Goal: Information Seeking & Learning: Learn about a topic

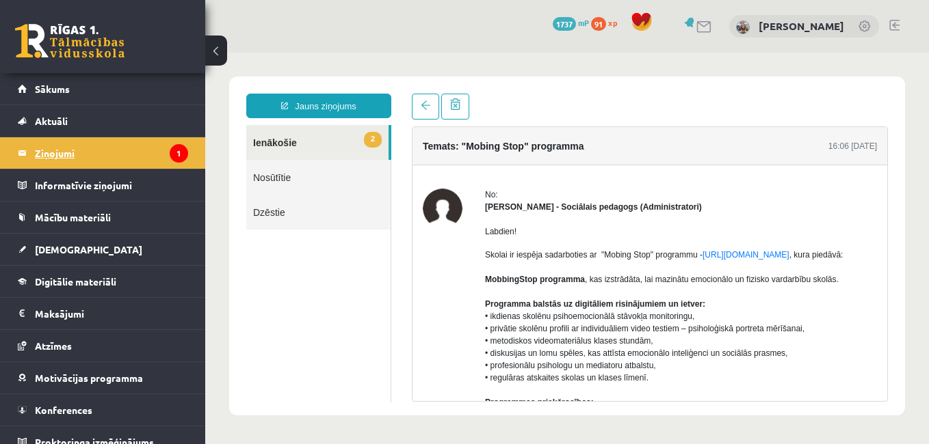
click at [101, 157] on legend "Ziņojumi 1" at bounding box center [111, 152] width 153 height 31
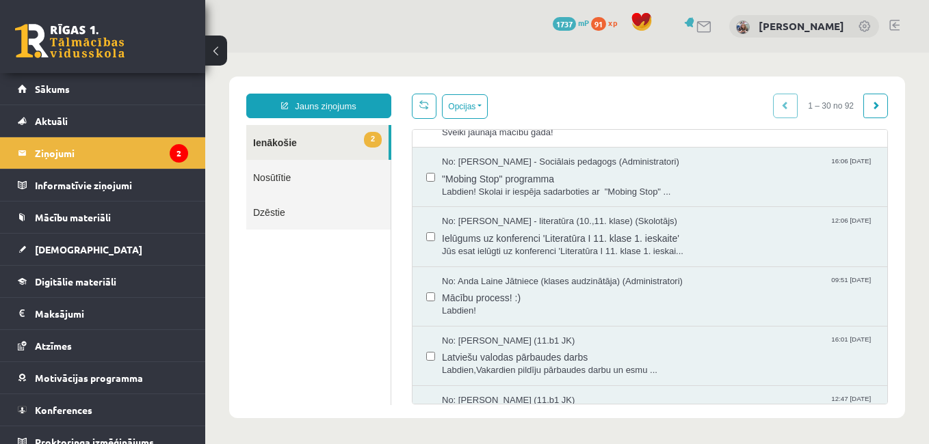
scroll to position [109, 0]
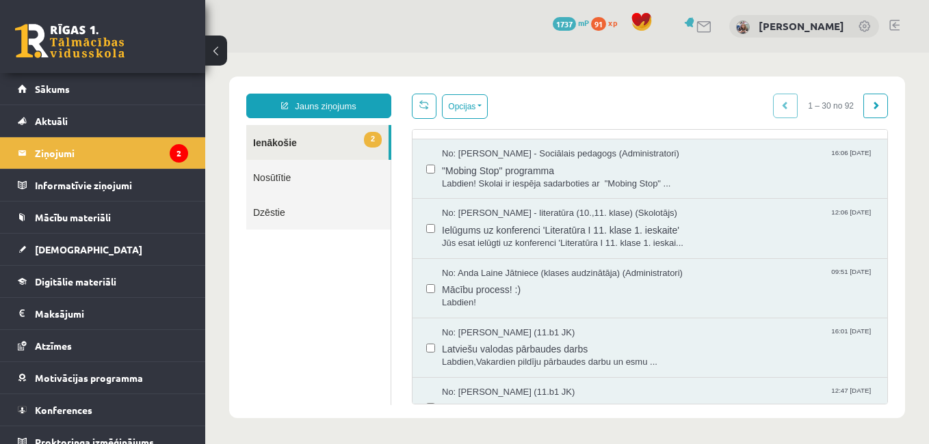
click at [874, 401] on div "No: Anna Kristiāna Bērziņa (11.b1 JK) 12:47 03/09/2025 Latviešu valodas pārbaud…" at bounding box center [649, 407] width 475 height 59
click at [874, 400] on div "No: Anna Kristiāna Bērziņa (11.b1 JK) 12:47 03/09/2025 Latviešu valodas pārbaud…" at bounding box center [649, 407] width 475 height 59
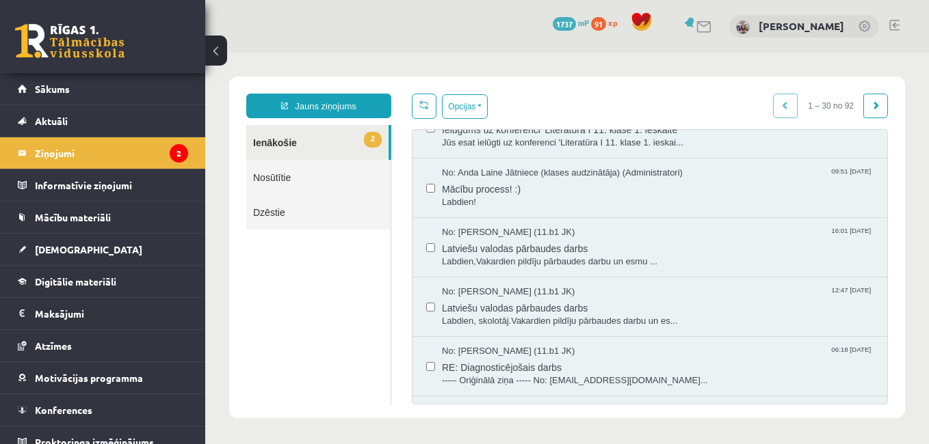
scroll to position [219, 0]
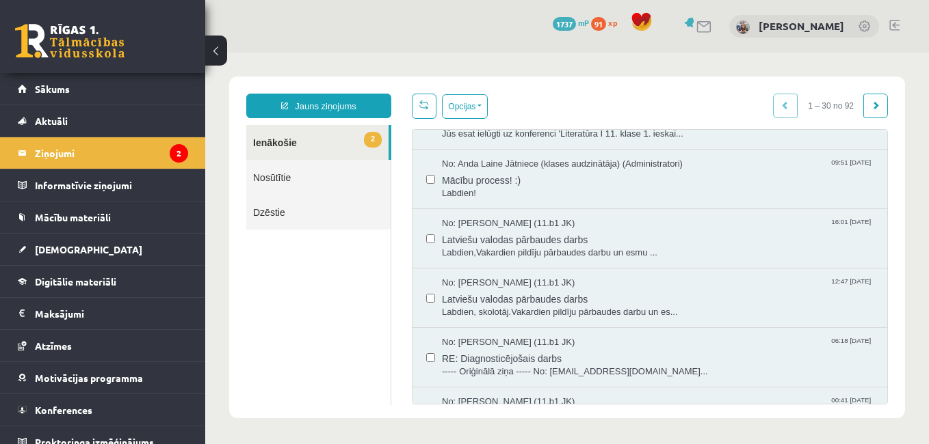
click at [874, 399] on div "No: Perisa Bogdanova (11.b1 JK) 00:41 03/09/2025 Diagnosticējošais darbs Sveiki…" at bounding box center [649, 417] width 475 height 59
click at [874, 398] on div "No: Perisa Bogdanova (11.b1 JK) 00:41 03/09/2025 Diagnosticējošais darbs Sveiki…" at bounding box center [649, 417] width 475 height 59
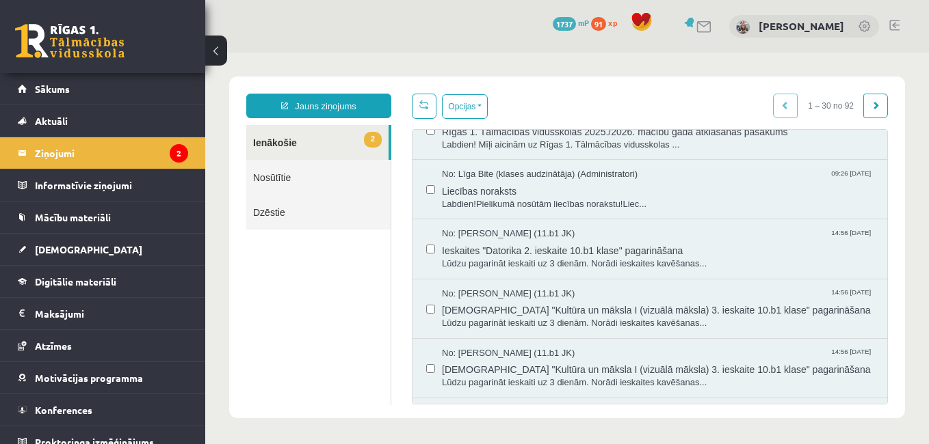
scroll to position [574, 0]
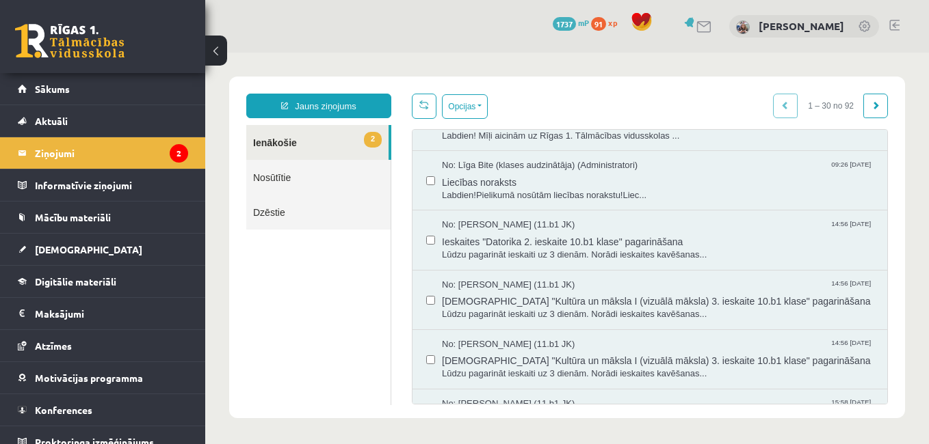
click at [876, 397] on div "No: Māris Ģēģeris (11.b1 JK) 15:58 19/05/2025 kultūra un māksla pārbaudes darb …" at bounding box center [649, 419] width 475 height 59
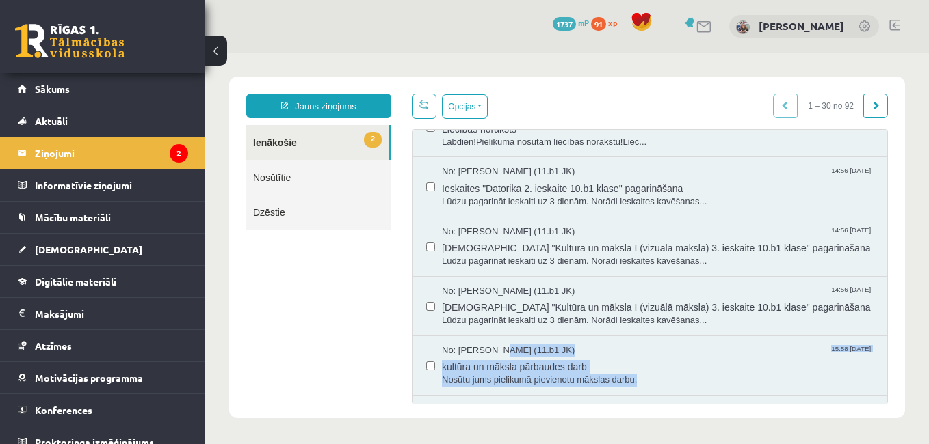
click at [876, 397] on div "No: Līga Bite (klases audzinātāja) (Administratori) 15:51 10/09/2025 Pieteikšan…" at bounding box center [649, 395] width 475 height 1787
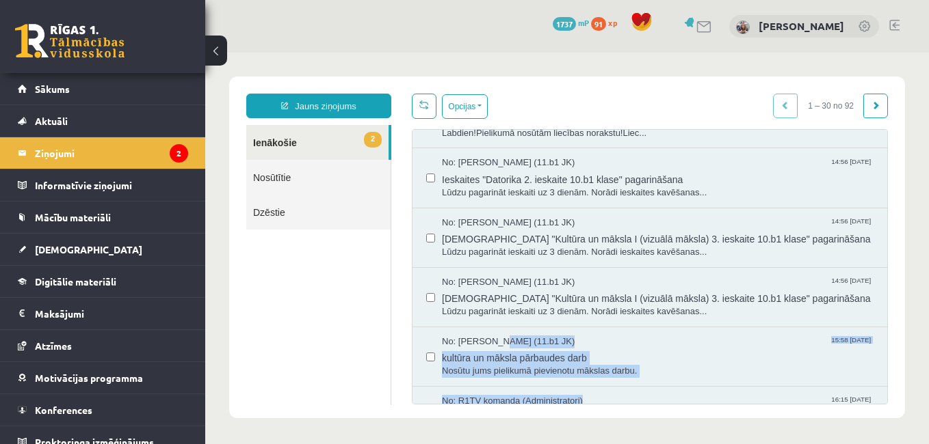
click at [876, 397] on div "No: R1TV komanda (Administratori) 16:15 15/05/2025 Re: Par liecības noraksta sa…" at bounding box center [649, 416] width 475 height 59
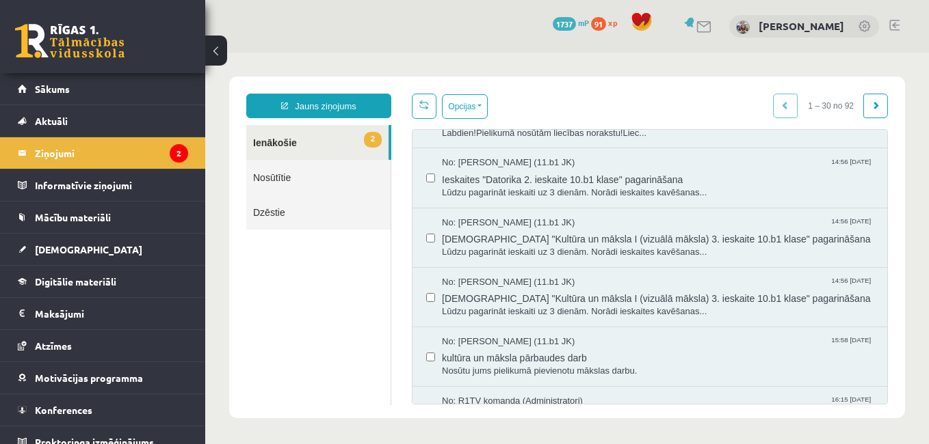
click at [876, 397] on div "No: R1TV komanda (Administratori) 16:15 15/05/2025 Re: Par liecības noraksta sa…" at bounding box center [649, 416] width 475 height 59
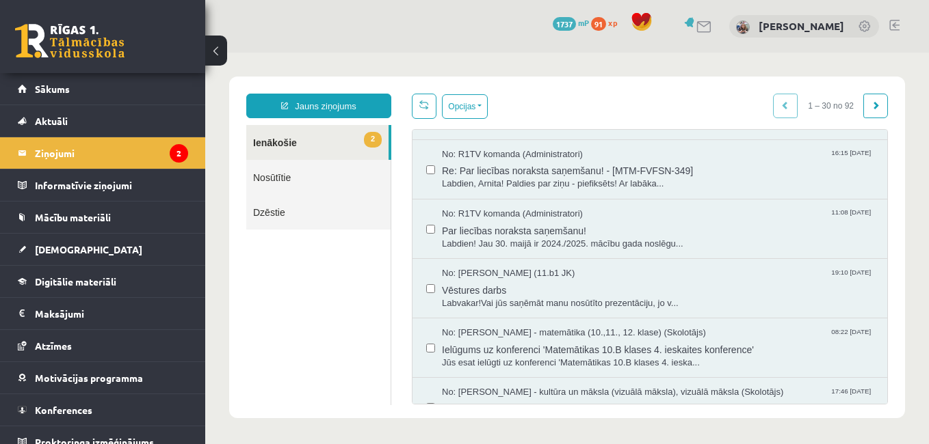
scroll to position [910, 0]
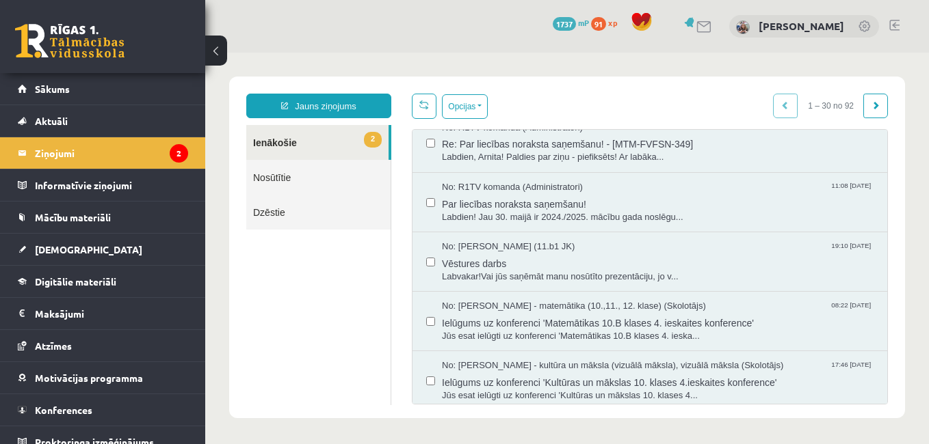
click at [870, 398] on div "No: Ilze Kolka - kultūra un māksla (vizuālā māksla), vizuālā māksla (Skolotājs)…" at bounding box center [649, 380] width 475 height 59
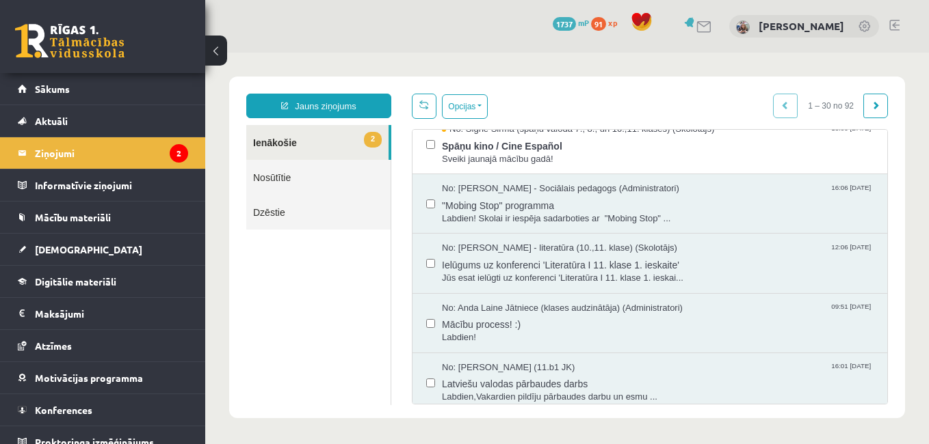
scroll to position [82, 0]
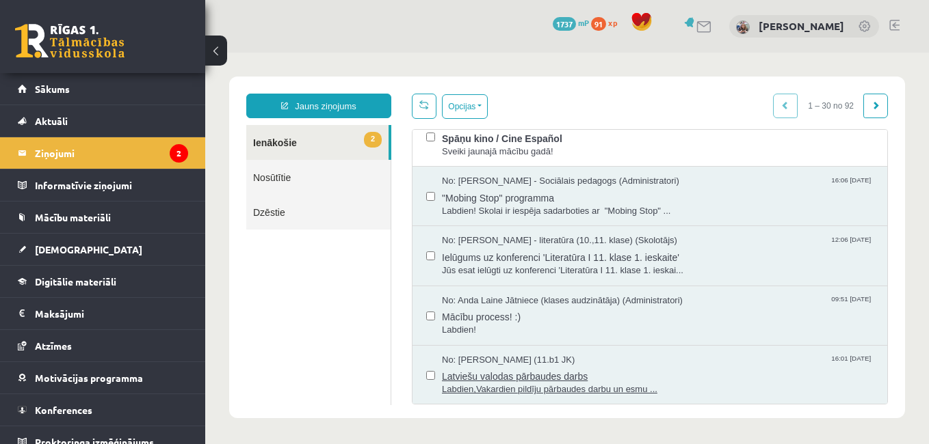
click at [524, 377] on span "Latviešu valodas pārbaudes darbs" at bounding box center [657, 375] width 431 height 17
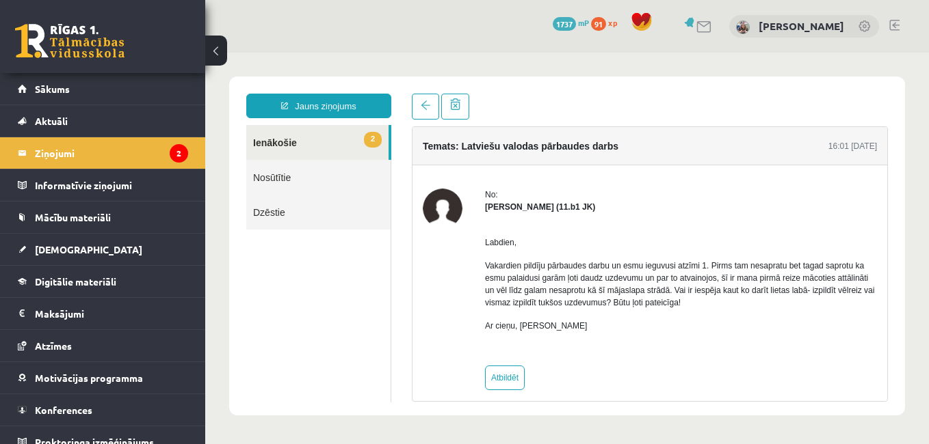
scroll to position [0, 0]
click at [496, 377] on link "Atbildēt" at bounding box center [505, 378] width 40 height 25
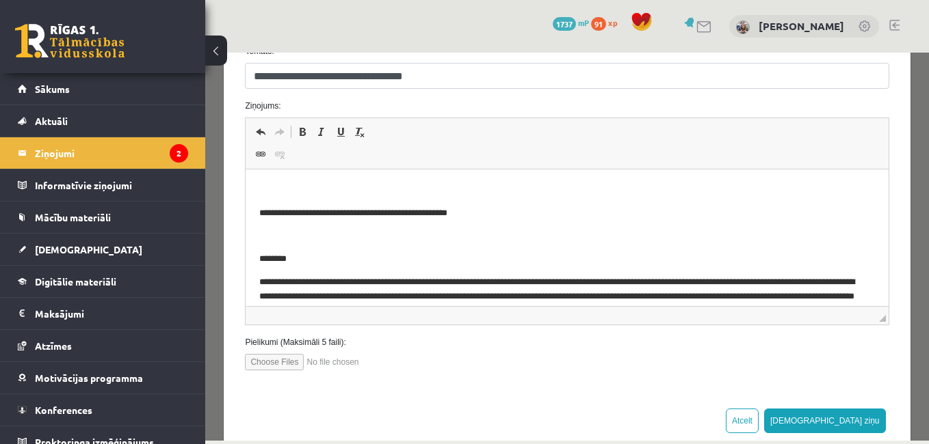
scroll to position [210, 0]
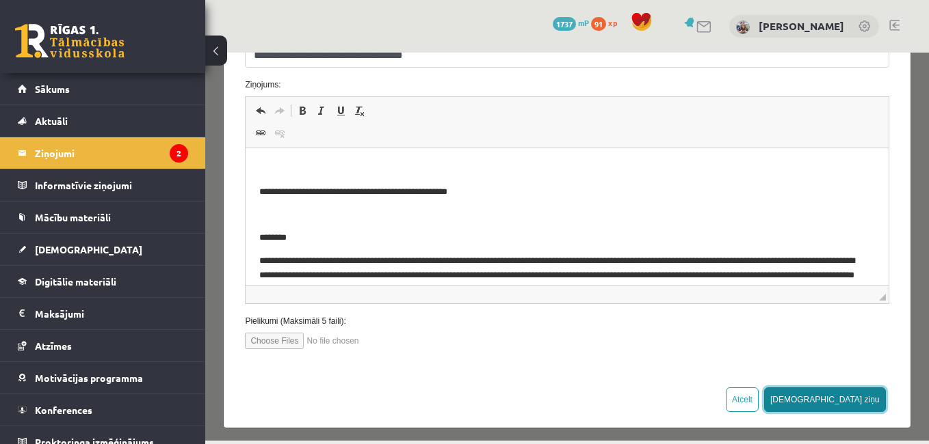
click at [848, 395] on button "Sūtīt ziņu" at bounding box center [825, 400] width 122 height 25
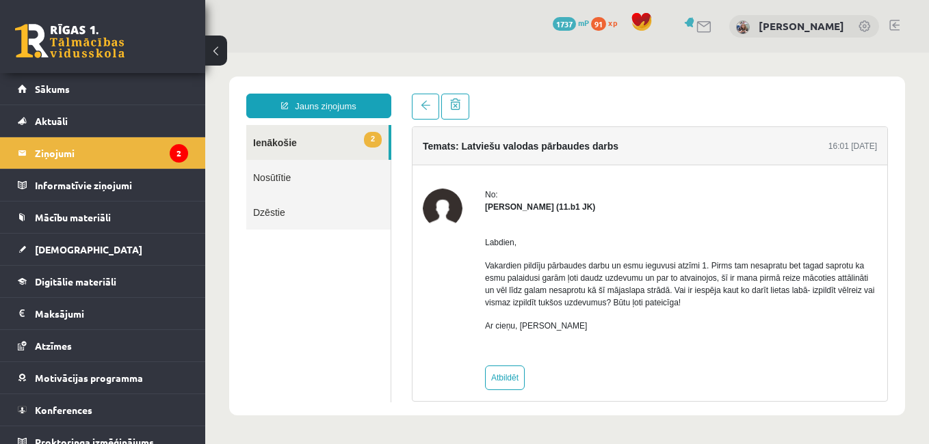
scroll to position [0, 0]
click at [498, 383] on link "Atbildēt" at bounding box center [505, 378] width 40 height 25
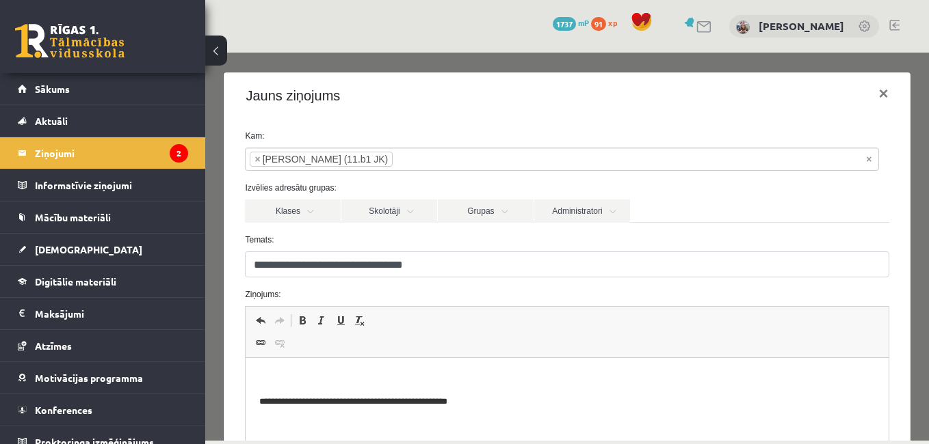
click at [912, 289] on div "**********" at bounding box center [566, 247] width 723 height 388
click at [912, 289] on body "Jauns ziņojums 2 Ienākošie Nosūtītie Dzēstie * ********* ********* ******* Tema…" at bounding box center [566, 246] width 723 height 387
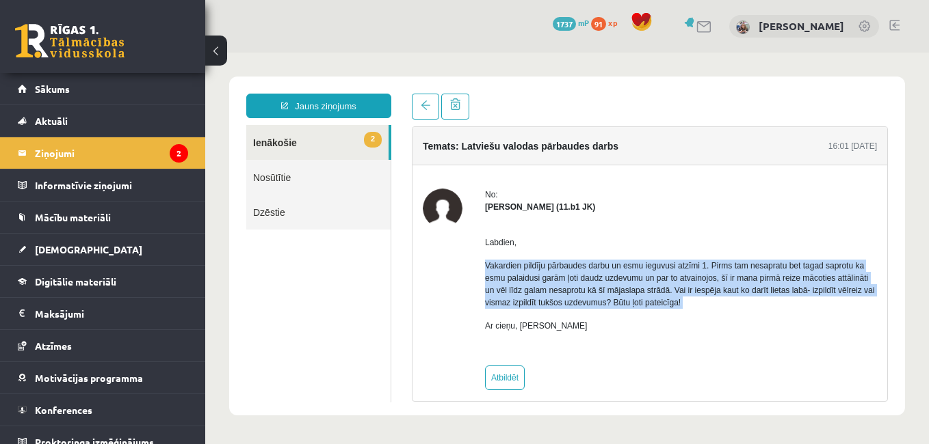
click at [912, 289] on body "Jauns ziņojums 2 Ienākošie Nosūtītie Dzēstie * ********* ********* ******* Tema…" at bounding box center [566, 246] width 723 height 387
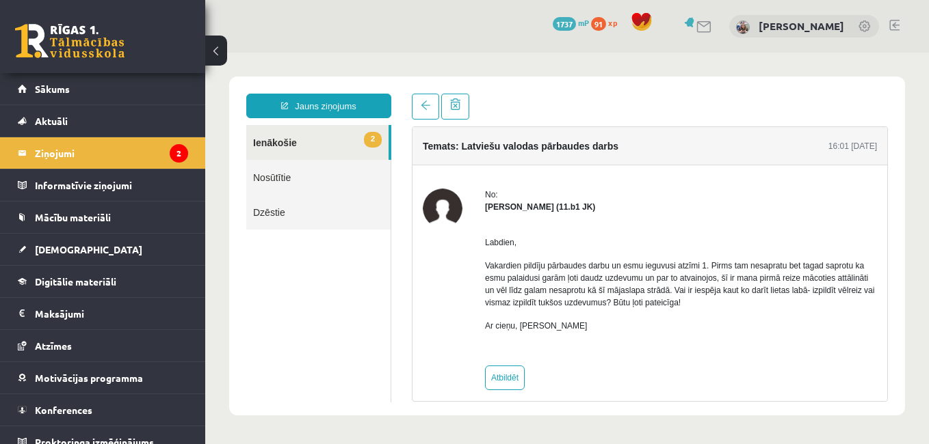
drag, startPoint x: 912, startPoint y: 289, endPoint x: 915, endPoint y: 323, distance: 34.4
click at [915, 323] on body "Jauns ziņojums 2 Ienākošie Nosūtītie Dzēstie * ********* ********* ******* Tema…" at bounding box center [566, 246] width 723 height 387
click at [503, 384] on link "Atbildēt" at bounding box center [505, 378] width 40 height 25
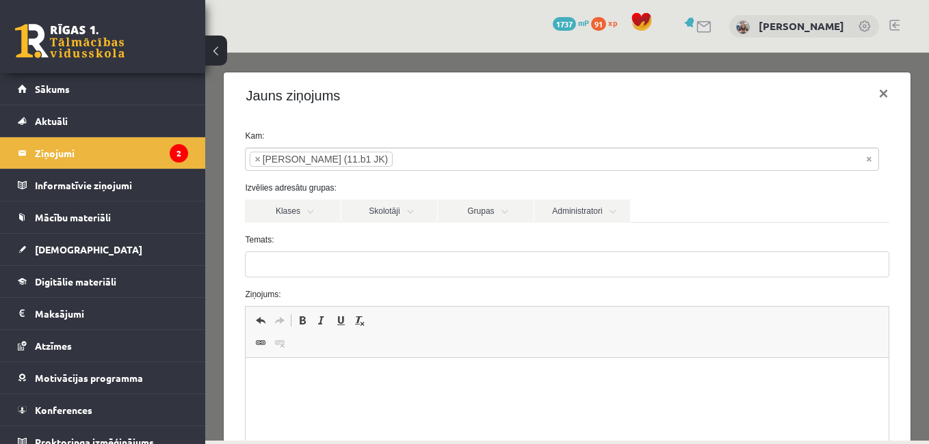
type input "**********"
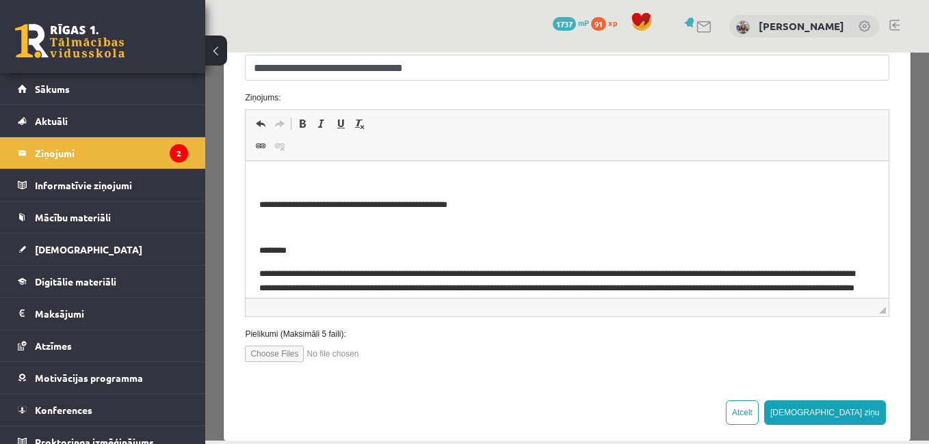
scroll to position [200, 0]
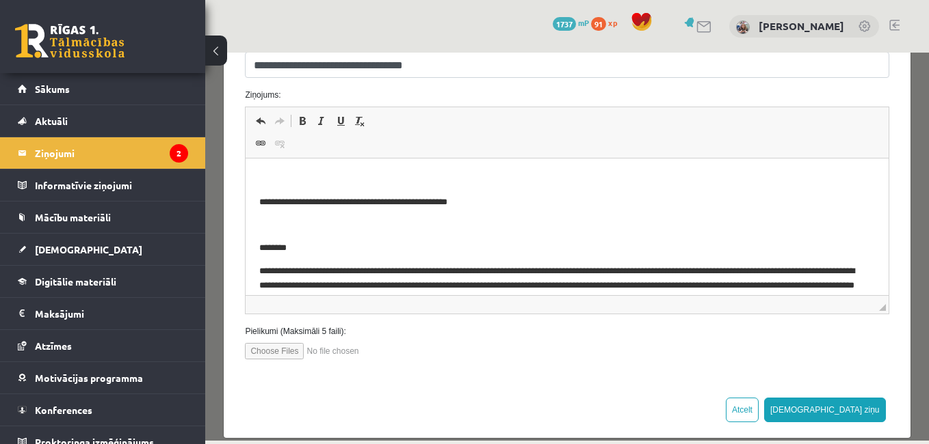
click at [856, 389] on div "Atcelt Sūtīt ziņu" at bounding box center [567, 410] width 686 height 56
drag, startPoint x: 855, startPoint y: 390, endPoint x: 211, endPoint y: 289, distance: 652.6
click at [855, 390] on div "Atcelt Sūtīt ziņu" at bounding box center [567, 410] width 686 height 56
click at [282, 351] on input "file" at bounding box center [322, 351] width 155 height 16
click at [271, 358] on input "file" at bounding box center [322, 351] width 155 height 16
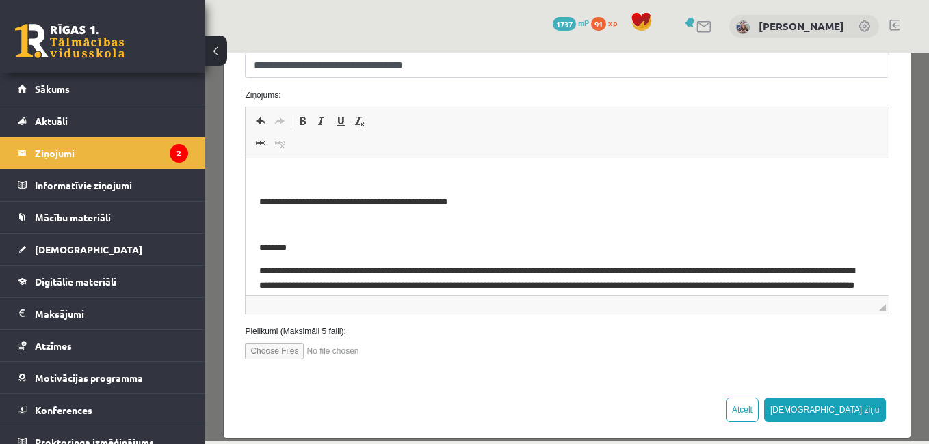
click at [296, 351] on input "file" at bounding box center [322, 351] width 155 height 16
type input "**********"
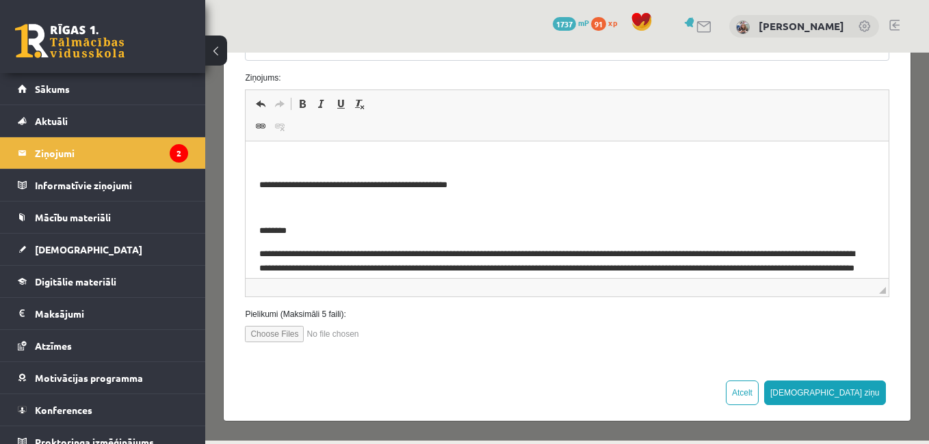
click at [900, 277] on div "**********" at bounding box center [566, 138] width 687 height 567
click at [889, 244] on div "**********" at bounding box center [567, 133] width 686 height 462
click at [257, 338] on input "file" at bounding box center [322, 334] width 155 height 16
click at [75, 160] on legend "Ziņojumi 2" at bounding box center [111, 152] width 153 height 31
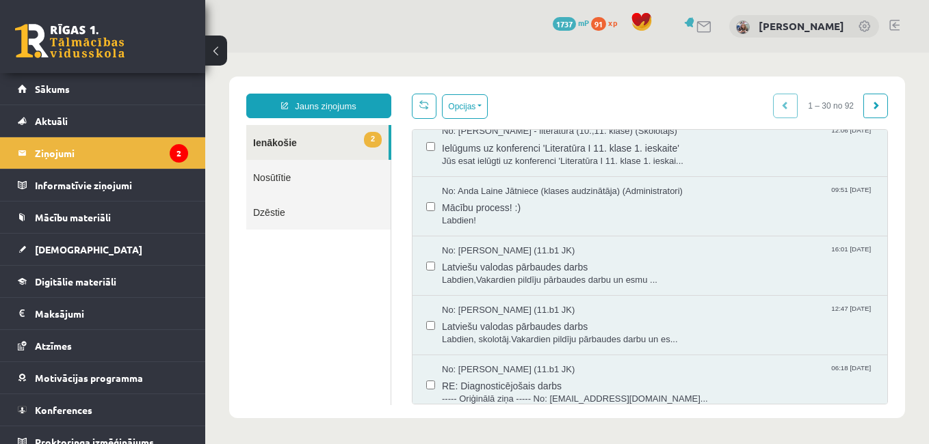
scroll to position [219, 0]
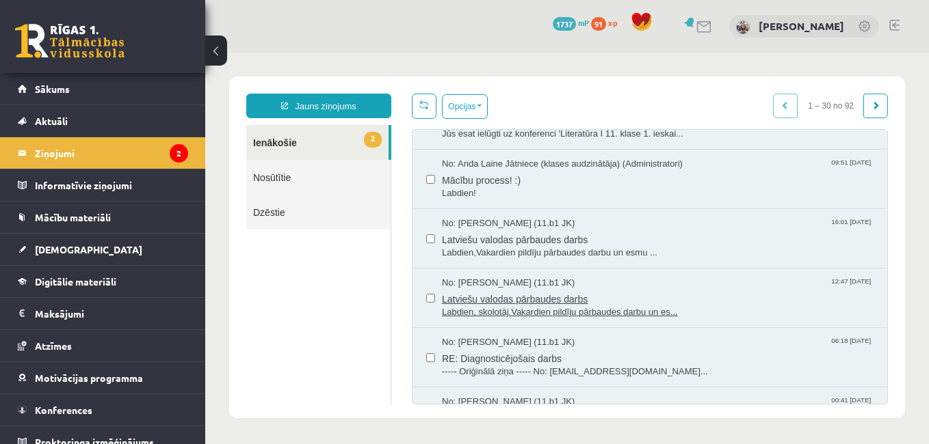
click at [486, 301] on span "Latviešu valodas pārbaudes darbs" at bounding box center [657, 297] width 431 height 17
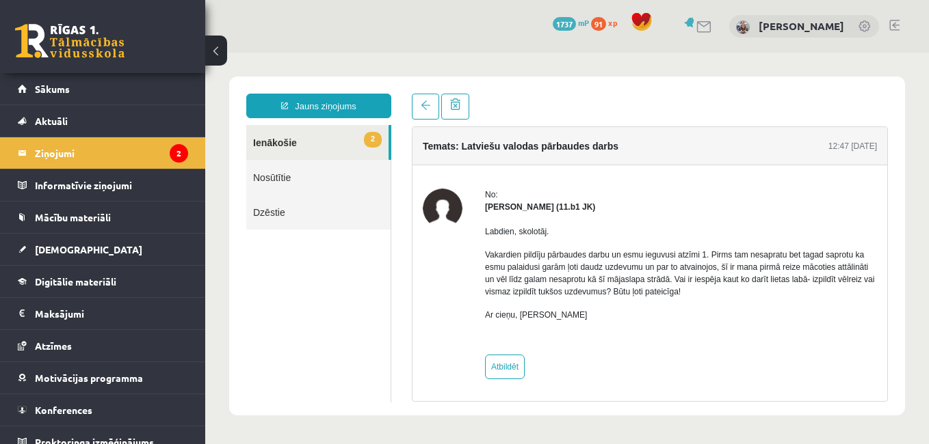
scroll to position [0, 0]
click at [505, 367] on link "Atbildēt" at bounding box center [505, 367] width 40 height 25
type input "**********"
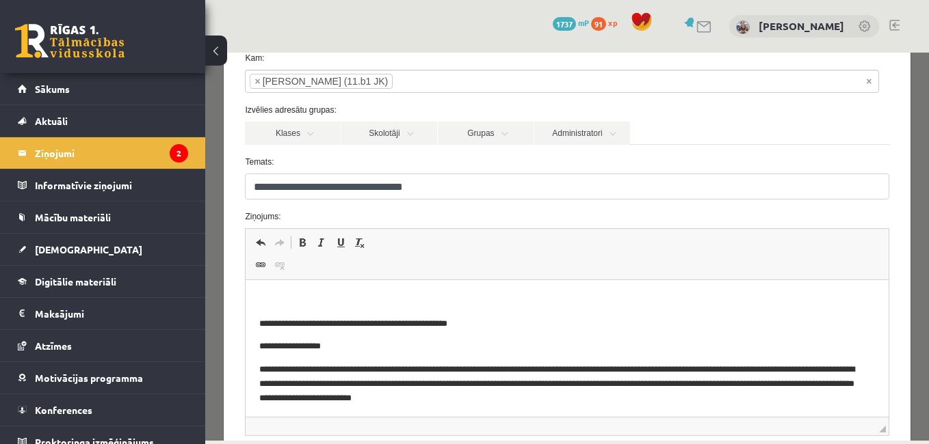
scroll to position [100, 0]
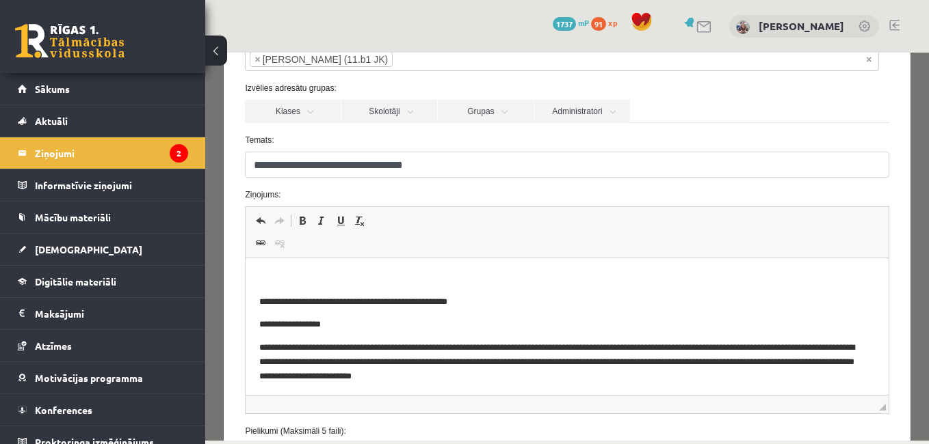
click at [910, 346] on div "**********" at bounding box center [566, 247] width 723 height 388
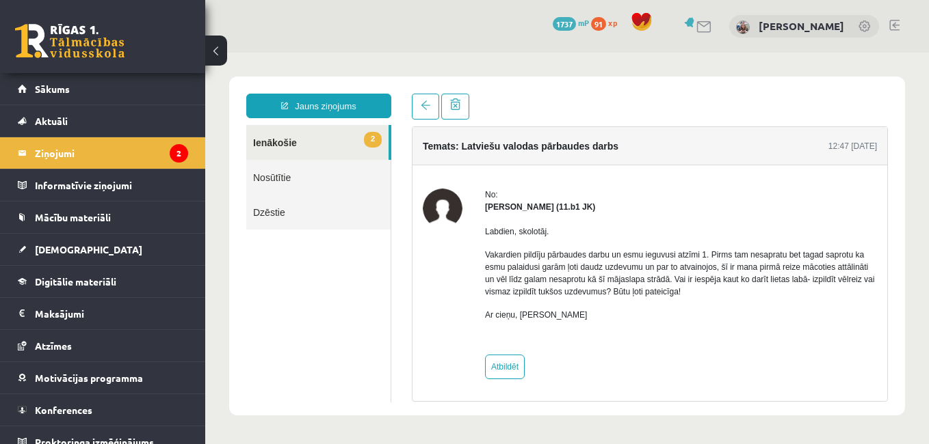
click at [910, 346] on body "**********" at bounding box center [566, 246] width 723 height 387
click at [79, 157] on legend "Ziņojumi 2" at bounding box center [111, 152] width 153 height 31
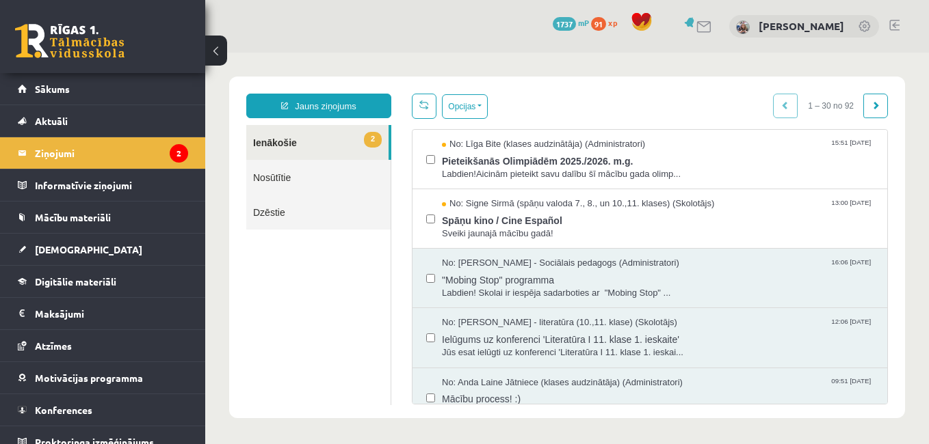
scroll to position [0, 0]
click at [479, 340] on span "Ielūgums uz konferenci 'Literatūra I 11. klase 1. ieskaite'" at bounding box center [657, 338] width 431 height 17
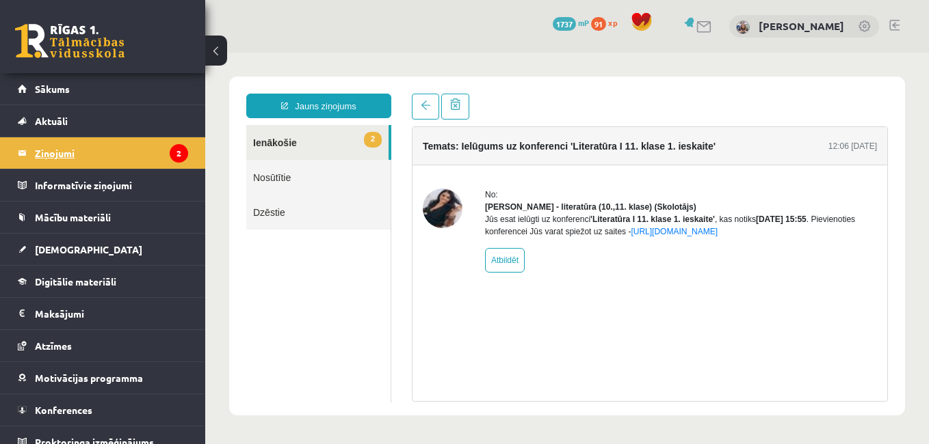
click at [34, 148] on link "Ziņojumi 2" at bounding box center [103, 152] width 170 height 31
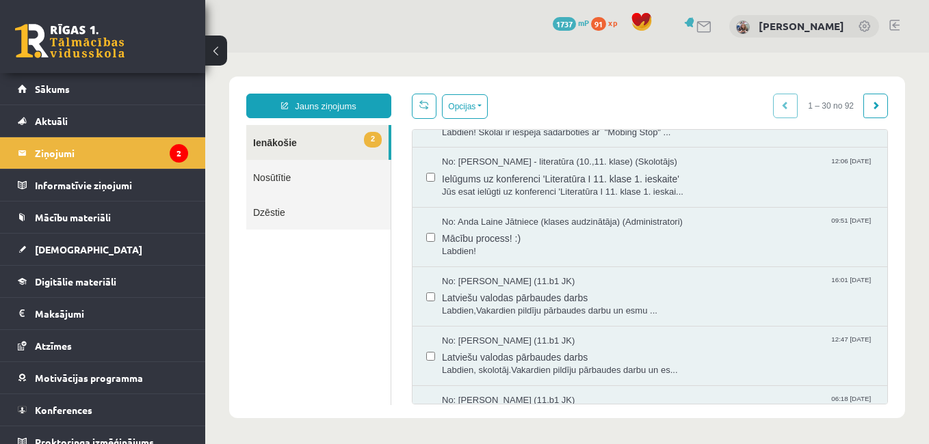
scroll to position [176, 0]
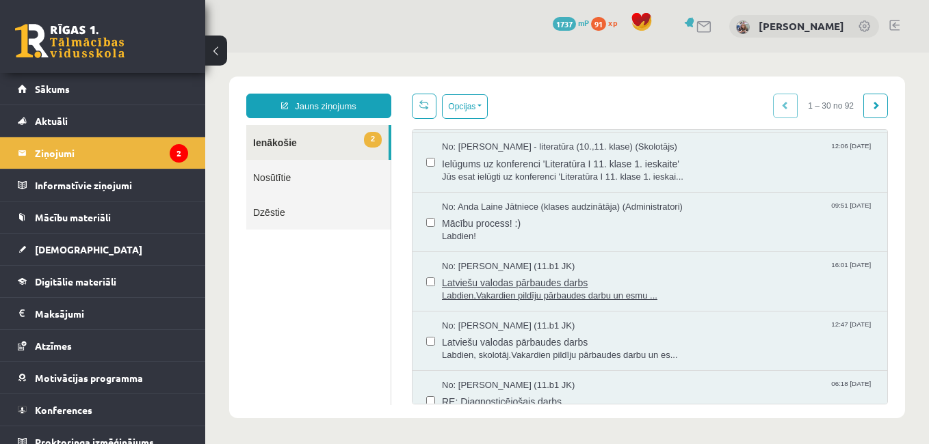
click at [535, 284] on span "Latviešu valodas pārbaudes darbs" at bounding box center [657, 281] width 431 height 17
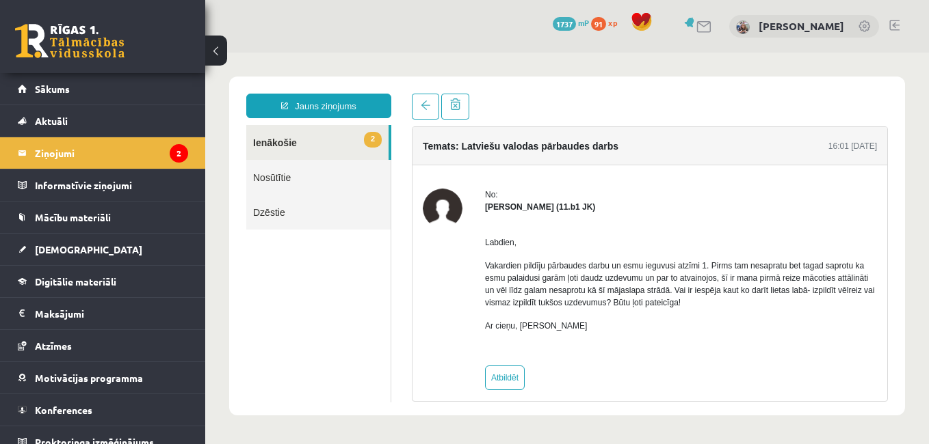
scroll to position [0, 0]
click at [90, 152] on legend "Ziņojumi 2" at bounding box center [111, 152] width 153 height 31
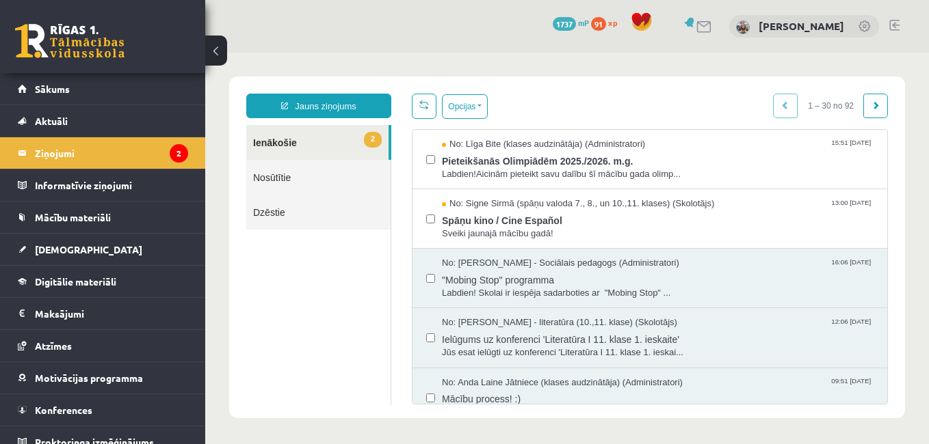
click at [289, 149] on link "2 Ienākošie" at bounding box center [317, 142] width 142 height 35
click at [283, 150] on link "2 Ienākošie" at bounding box center [317, 142] width 142 height 35
click at [490, 343] on span "Ielūgums uz konferenci 'Literatūra I 11. klase 1. ieskaite'" at bounding box center [657, 338] width 431 height 17
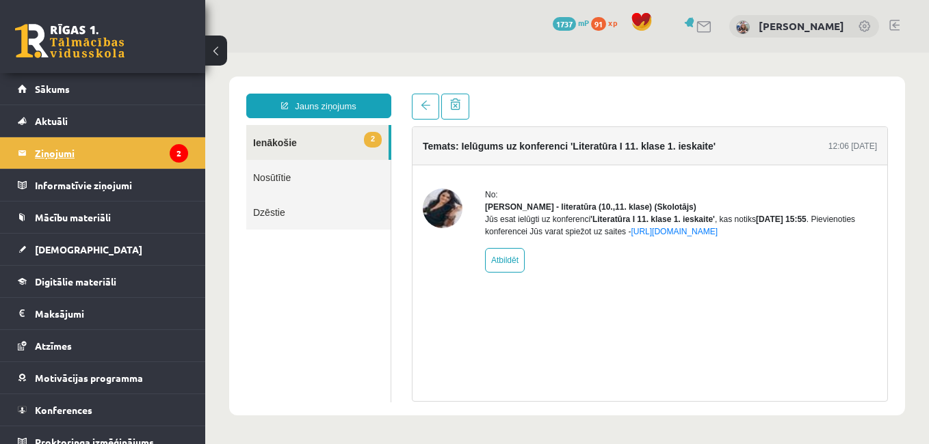
click at [36, 150] on legend "Ziņojumi 2" at bounding box center [111, 152] width 153 height 31
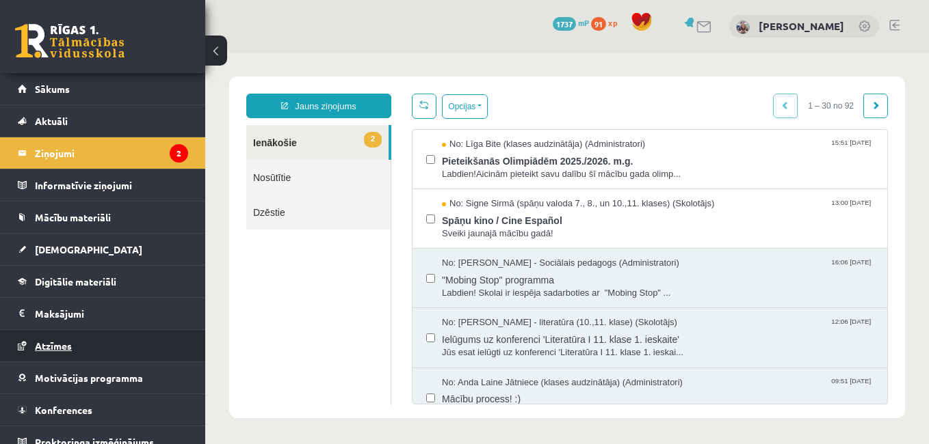
click at [75, 342] on link "Atzīmes" at bounding box center [103, 345] width 170 height 31
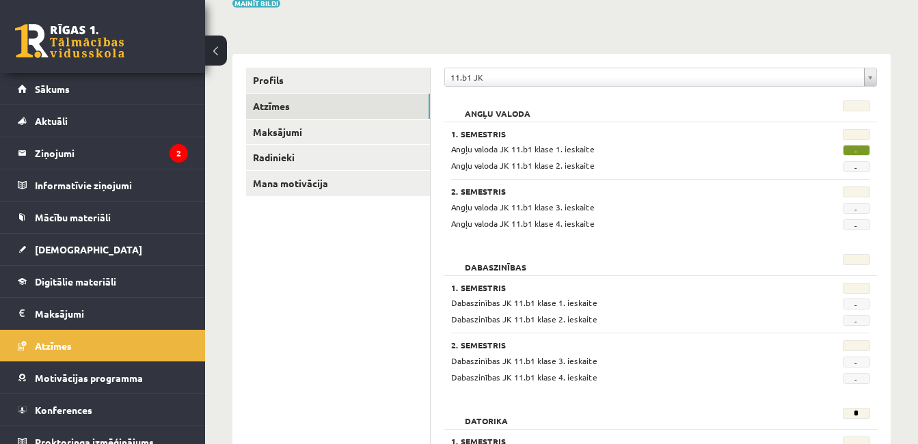
scroll to position [137, 0]
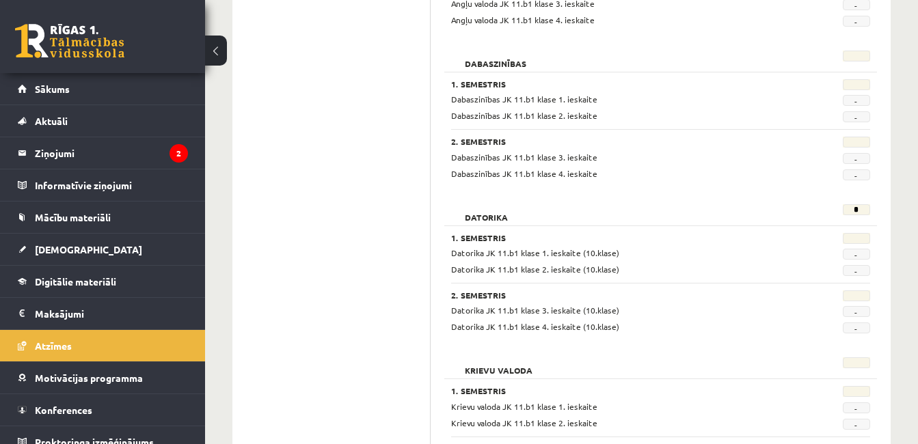
scroll to position [356, 0]
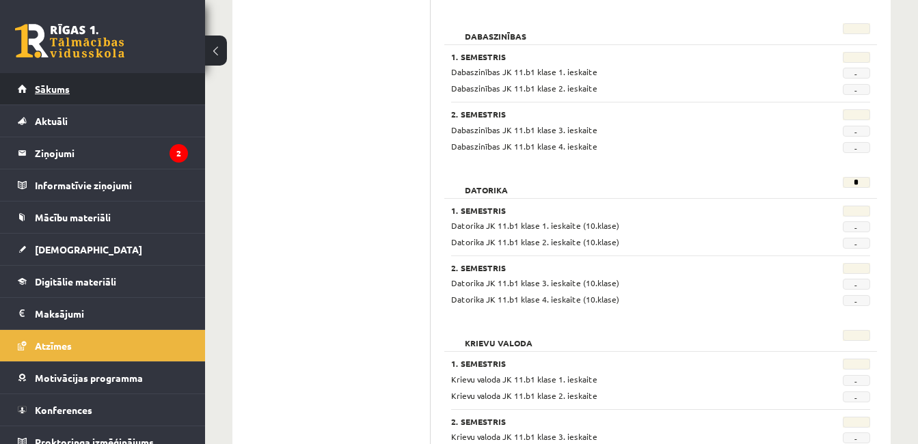
click at [77, 92] on link "Sākums" at bounding box center [103, 88] width 170 height 31
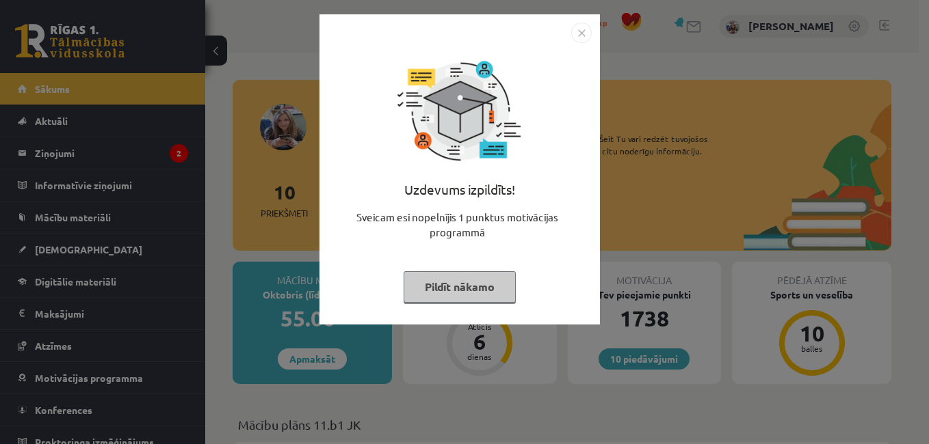
click at [477, 287] on button "Pildīt nākamo" at bounding box center [459, 286] width 112 height 31
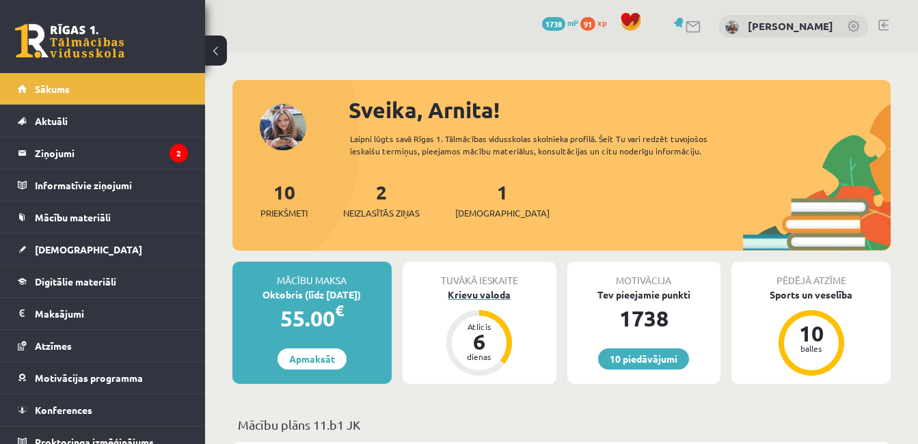
click at [481, 359] on div "dienas" at bounding box center [479, 357] width 41 height 8
click at [477, 339] on div "6" at bounding box center [479, 342] width 41 height 22
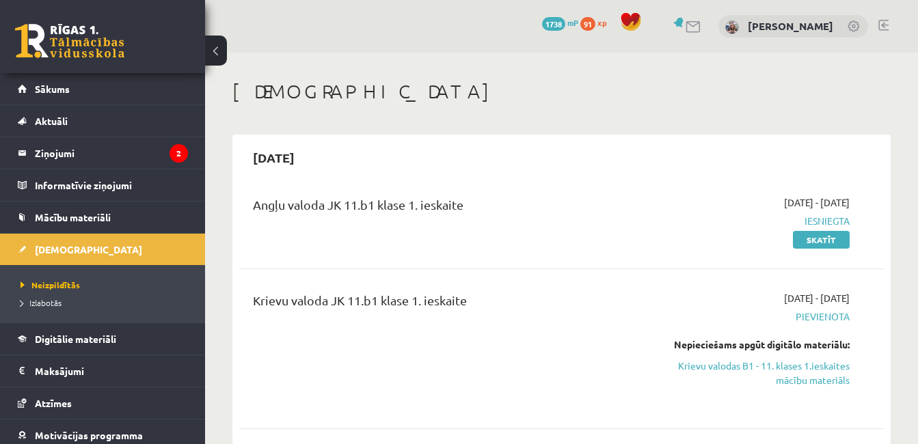
drag, startPoint x: 916, startPoint y: 33, endPoint x: 914, endPoint y: 51, distance: 17.8
click at [914, 51] on div "0 Dāvanas 1738 mP 91 xp Arnita Bardina" at bounding box center [561, 26] width 713 height 53
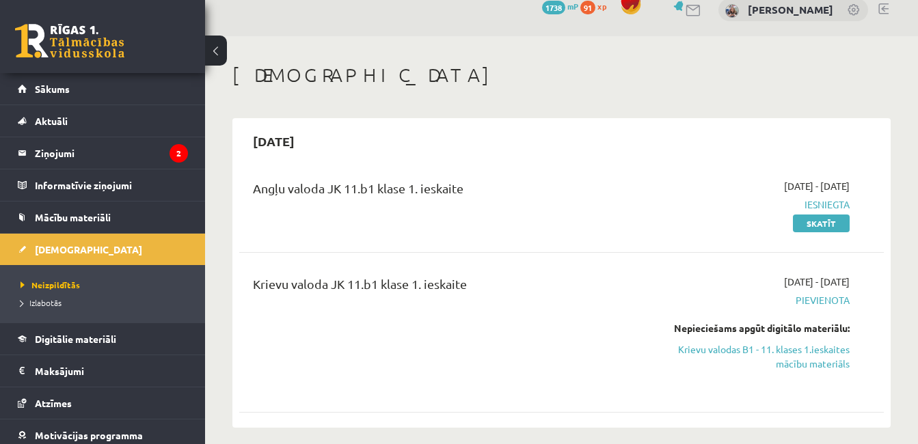
scroll to position [49, 0]
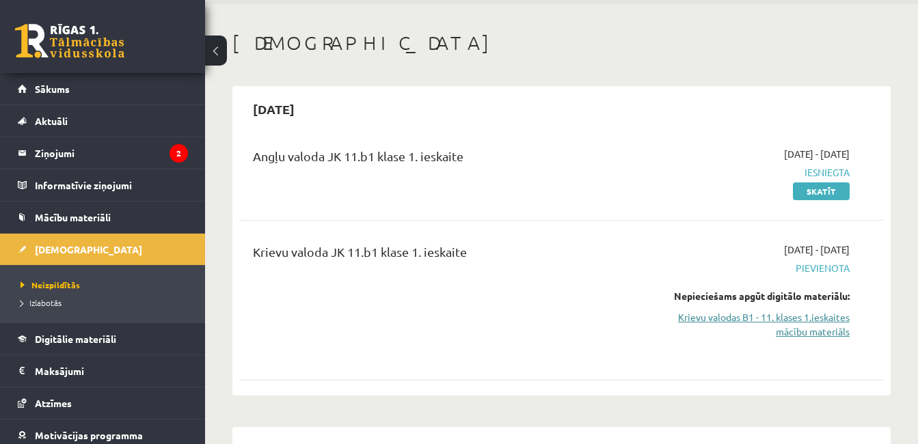
click at [804, 321] on link "Krievu valodas B1 - 11. klases 1.ieskaites mācību materiāls" at bounding box center [757, 324] width 185 height 29
click at [727, 319] on link "Krievu valodas B1 - 11. klases 1.ieskaites mācību materiāls" at bounding box center [757, 324] width 185 height 29
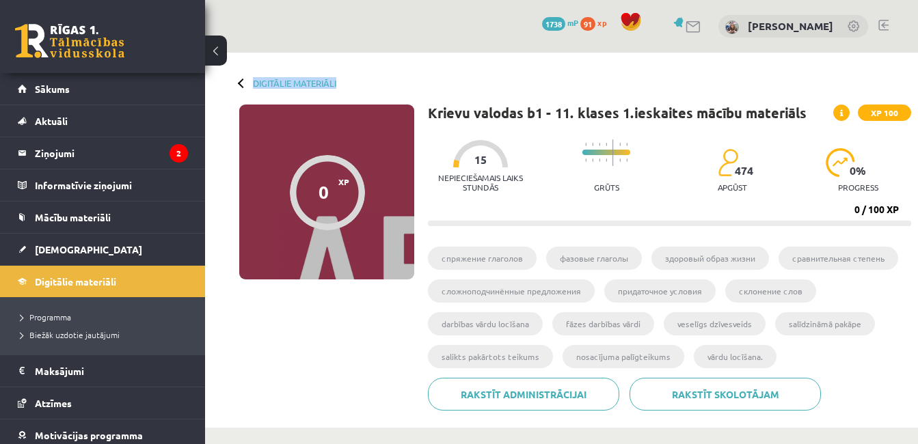
drag, startPoint x: 918, startPoint y: 51, endPoint x: 910, endPoint y: 94, distance: 44.4
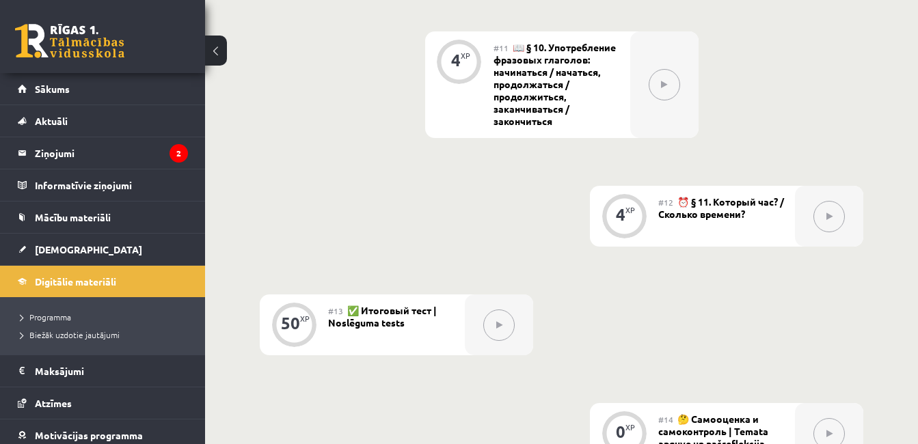
scroll to position [388, 0]
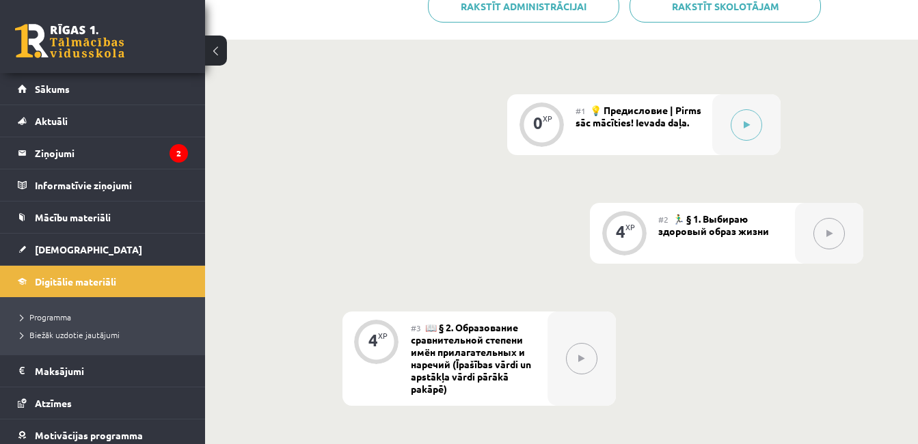
click at [573, 360] on button at bounding box center [581, 358] width 31 height 31
click at [836, 248] on button at bounding box center [829, 233] width 31 height 31
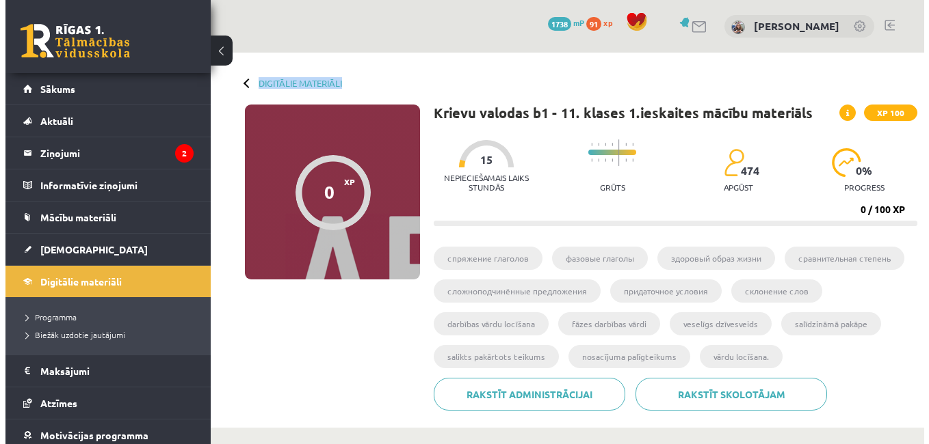
scroll to position [254, 0]
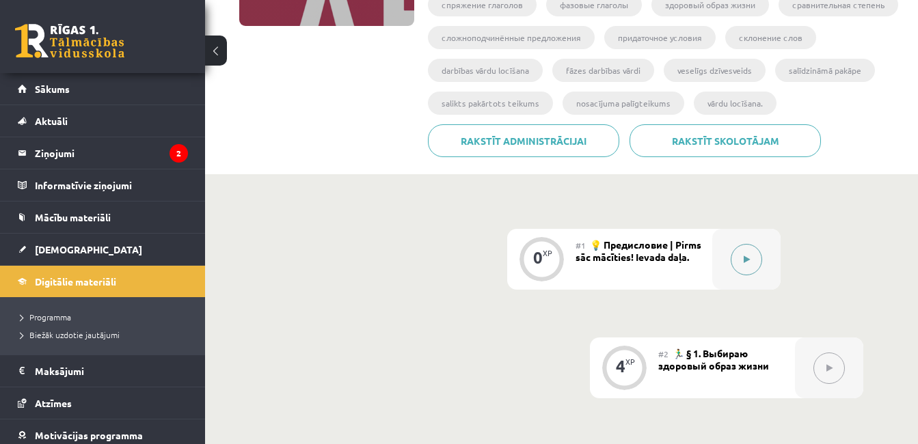
click at [745, 256] on icon at bounding box center [747, 260] width 6 height 8
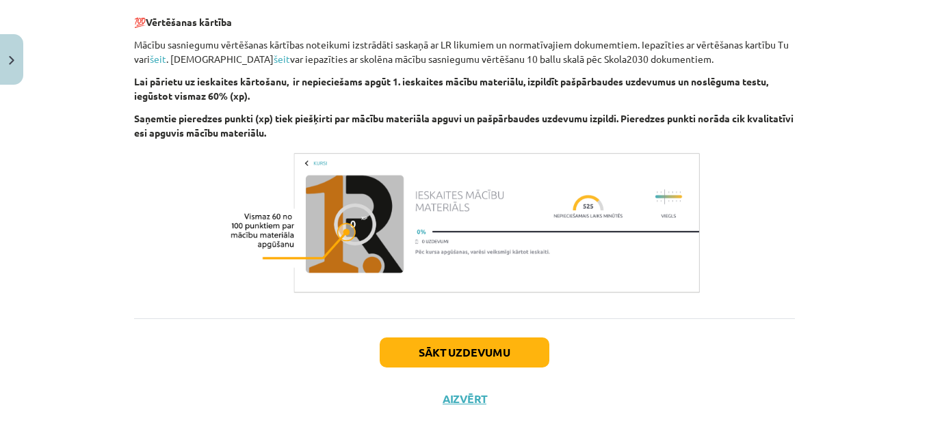
scroll to position [951, 0]
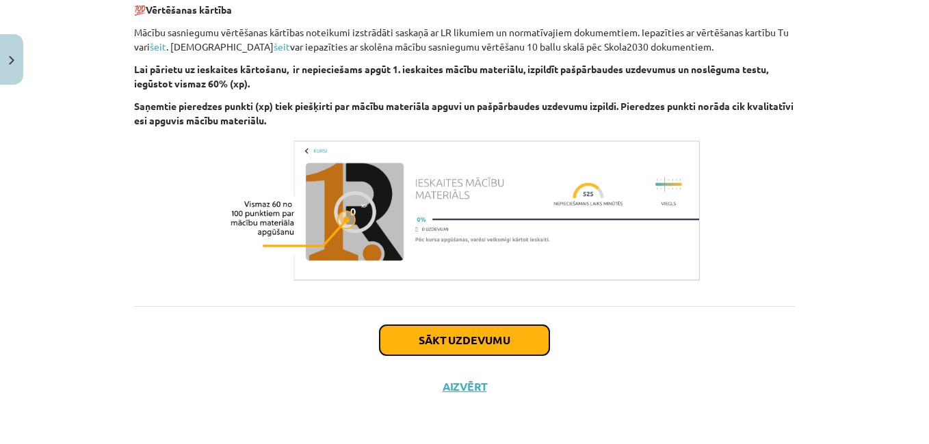
click at [488, 348] on button "Sākt uzdevumu" at bounding box center [465, 340] width 170 height 30
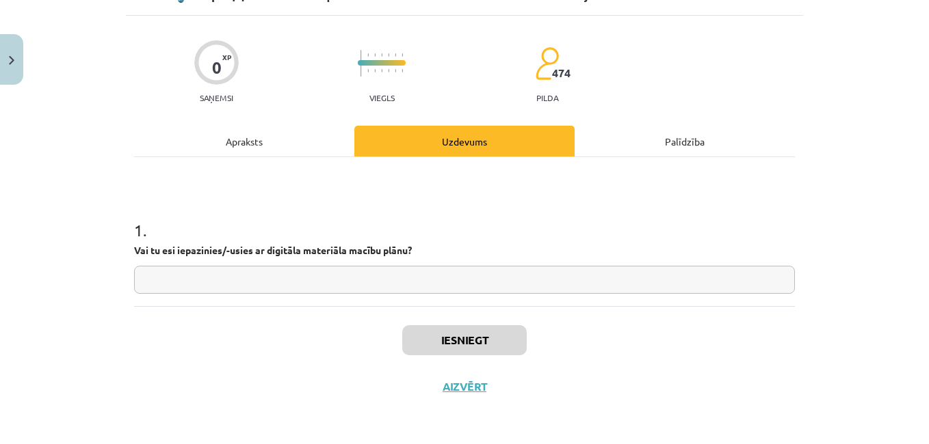
scroll to position [34, 0]
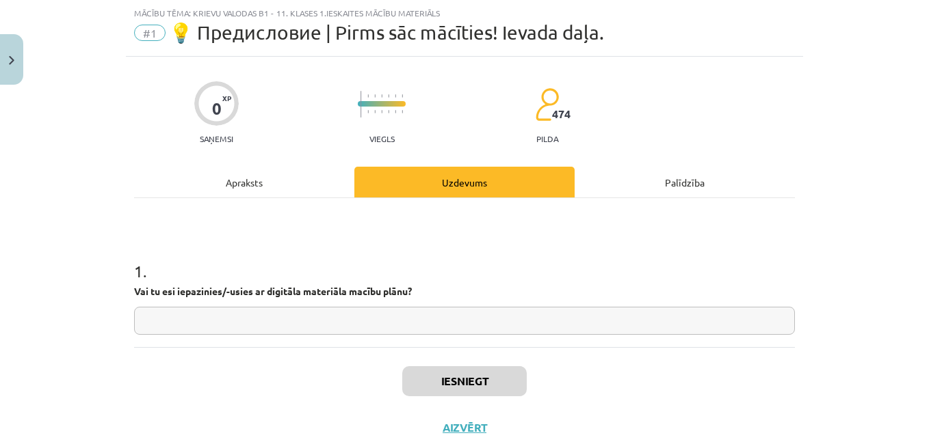
click at [179, 321] on input "text" at bounding box center [464, 321] width 661 height 28
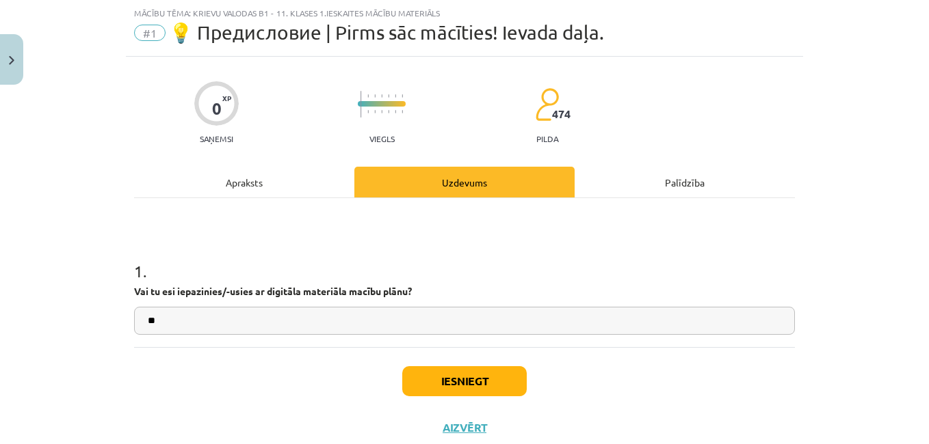
type input "**"
click at [466, 365] on div "Iesniegt Aizvērt" at bounding box center [464, 395] width 661 height 96
click at [467, 377] on button "Iesniegt" at bounding box center [464, 382] width 124 height 30
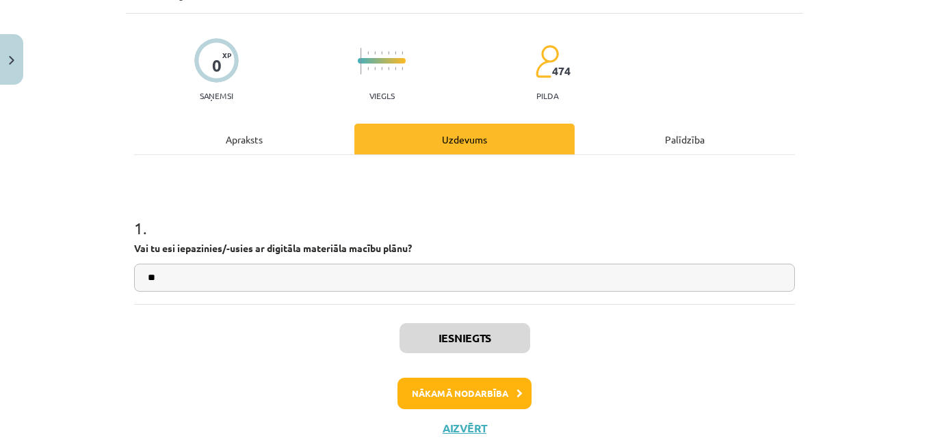
scroll to position [79, 0]
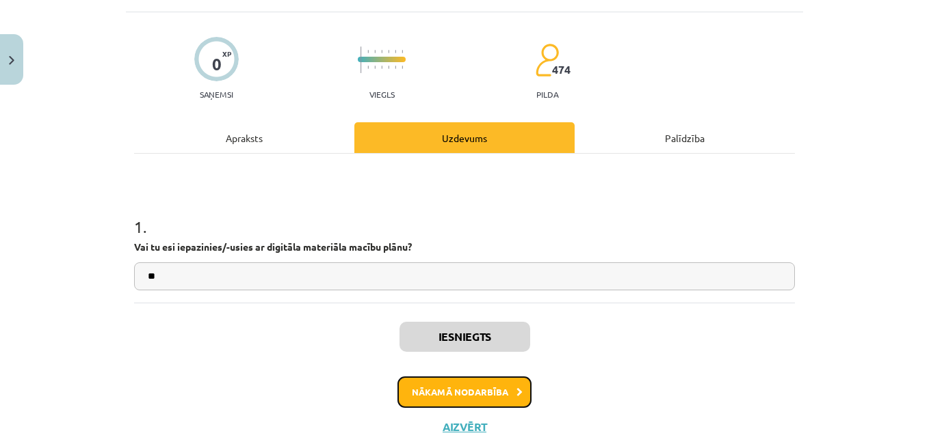
click at [460, 386] on button "Nākamā nodarbība" at bounding box center [464, 392] width 134 height 31
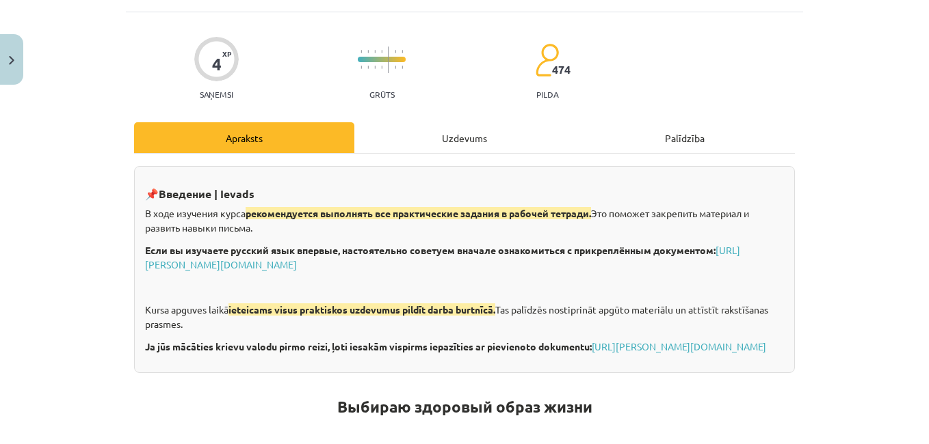
scroll to position [34, 0]
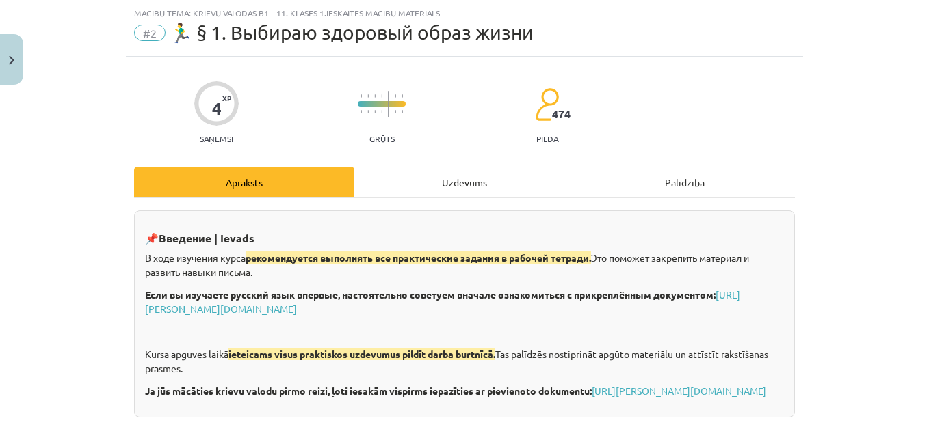
click at [481, 187] on div "Uzdevums" at bounding box center [464, 182] width 220 height 31
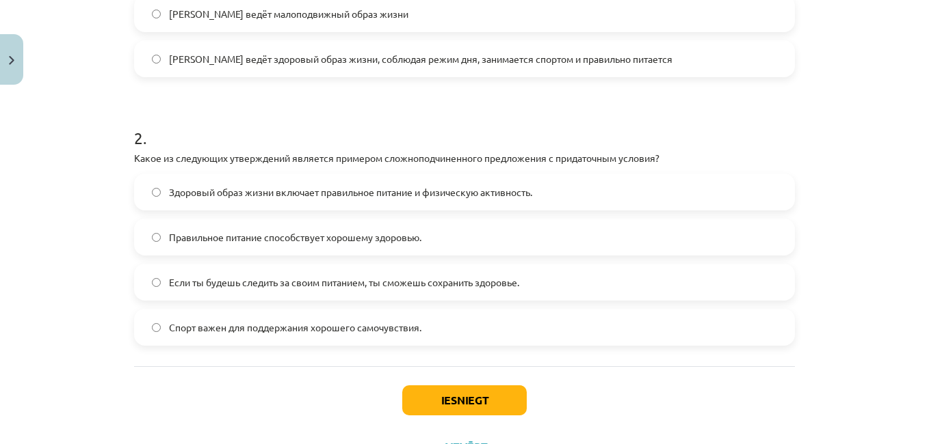
scroll to position [507, 0]
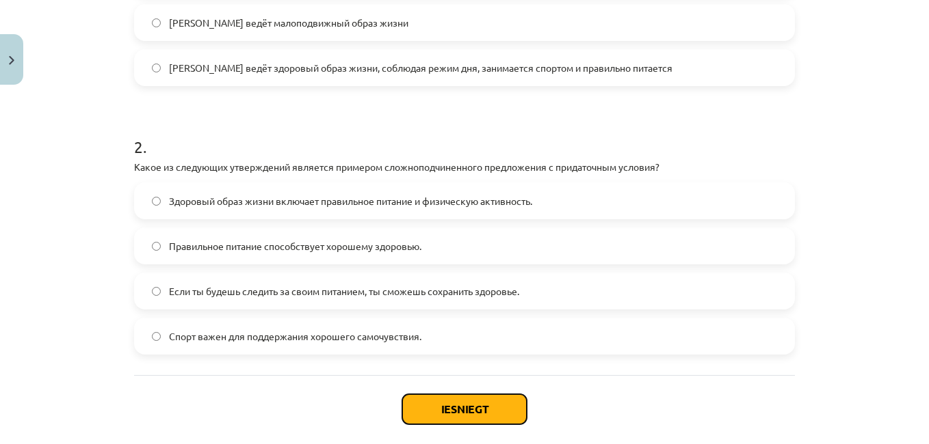
click at [450, 413] on button "Iesniegt" at bounding box center [464, 410] width 124 height 30
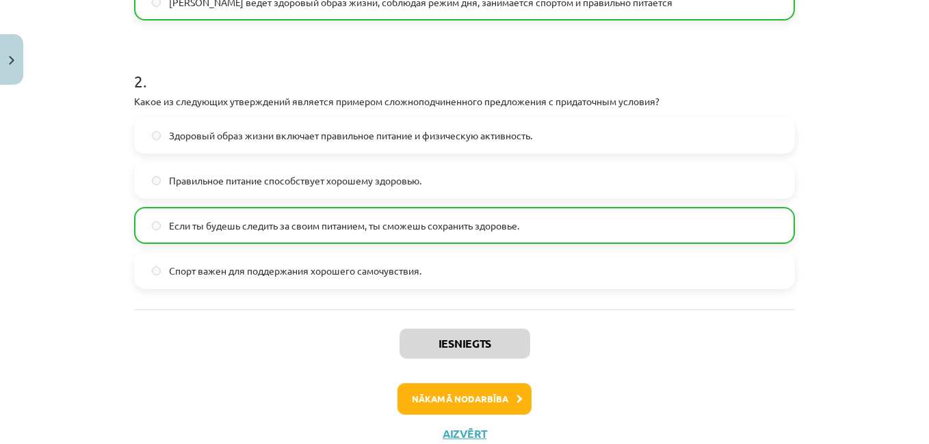
scroll to position [620, 0]
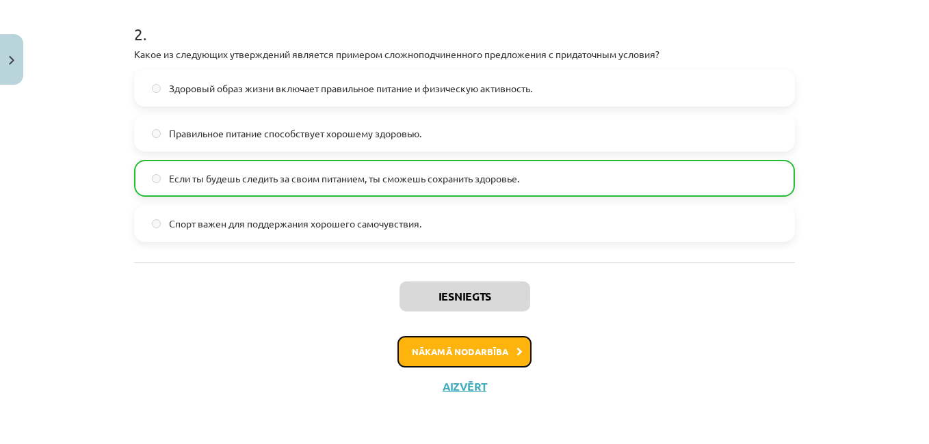
click at [489, 351] on button "Nākamā nodarbība" at bounding box center [464, 351] width 134 height 31
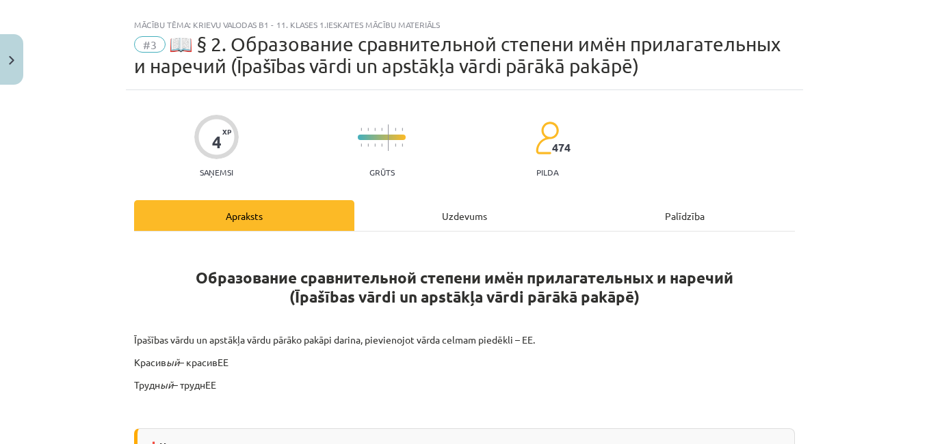
scroll to position [0, 0]
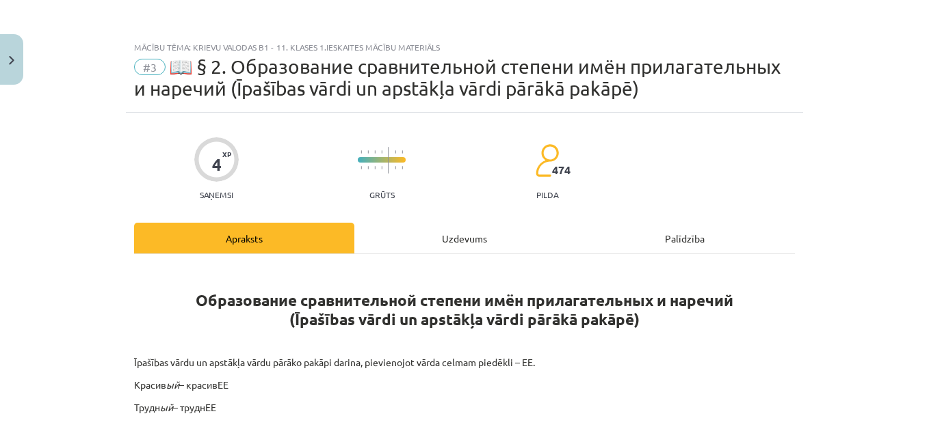
click at [246, 230] on div "Apraksts" at bounding box center [244, 238] width 220 height 31
click at [240, 75] on span "📖 § 2. Образование сравнительной степени имён прилагательных и наречий (Īpašība…" at bounding box center [457, 77] width 646 height 44
click at [228, 226] on div "Apraksts" at bounding box center [244, 238] width 220 height 31
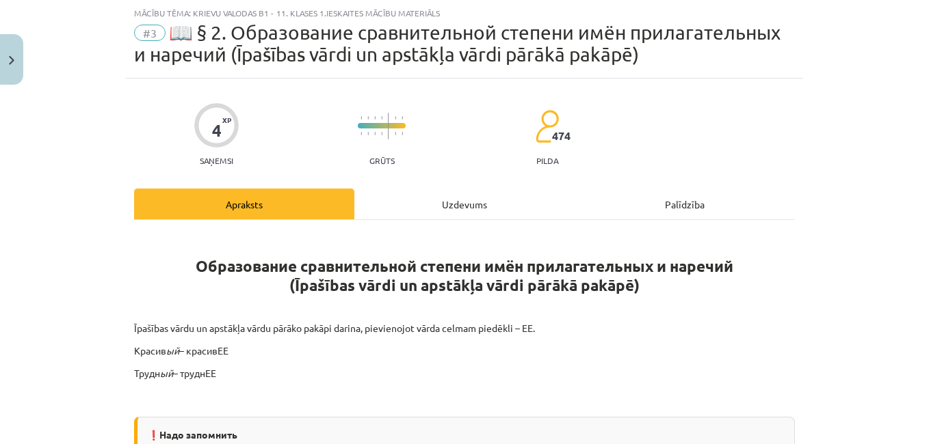
click at [254, 195] on div "Apraksts" at bounding box center [244, 204] width 220 height 31
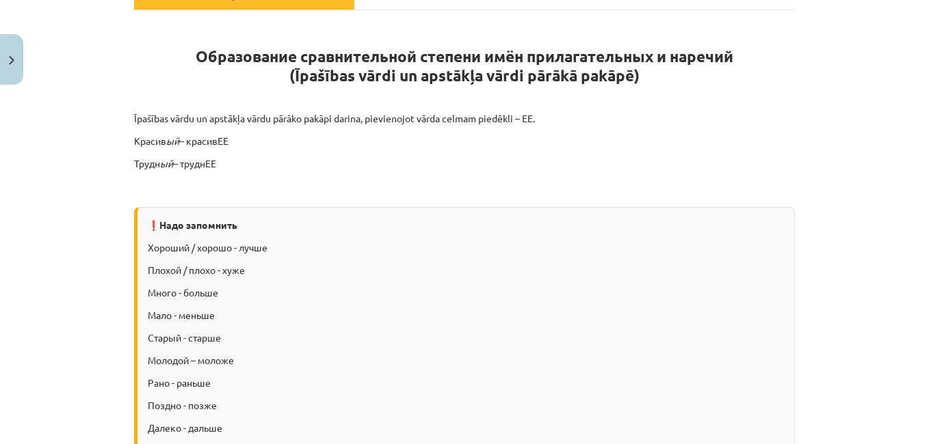
scroll to position [514, 0]
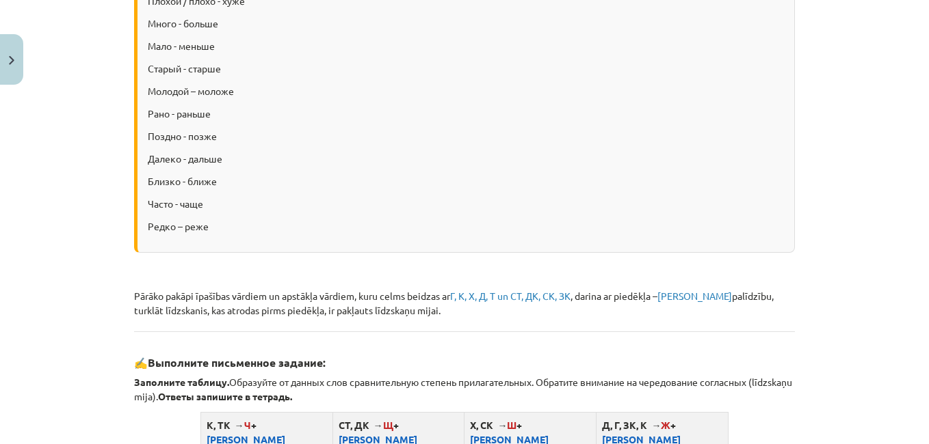
click at [805, 57] on div "Mācību tēma: Krievu valodas b1 - 11. klases 1.ieskaites mācību materiāls #3 📖 §…" at bounding box center [464, 222] width 929 height 444
drag, startPoint x: 916, startPoint y: 201, endPoint x: 916, endPoint y: 154, distance: 47.2
click at [916, 154] on div "Mācību tēma: Krievu valodas b1 - 11. klases 1.ieskaites mācību materiāls #3 📖 §…" at bounding box center [464, 222] width 929 height 444
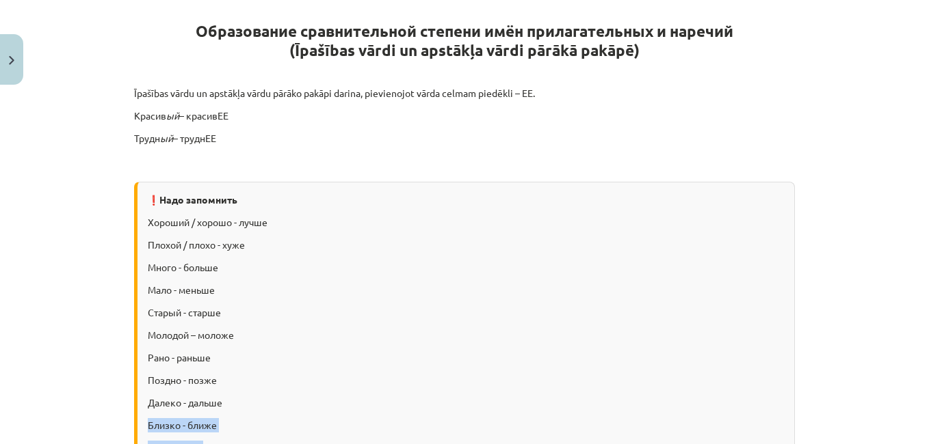
scroll to position [284, 0]
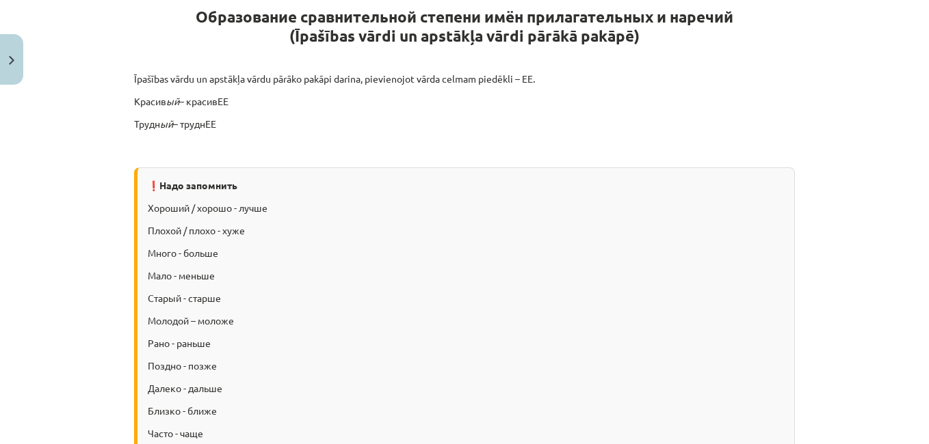
click at [204, 187] on strong "❗Надо запомнить" at bounding box center [193, 185] width 90 height 12
click at [214, 203] on p "Хороший / хорошо - лучше" at bounding box center [466, 208] width 636 height 14
click at [258, 168] on div "❗Надо запомнить Хороший / хорошо - лучше Плохой / плохо - хуже Много - больше М…" at bounding box center [464, 325] width 661 height 315
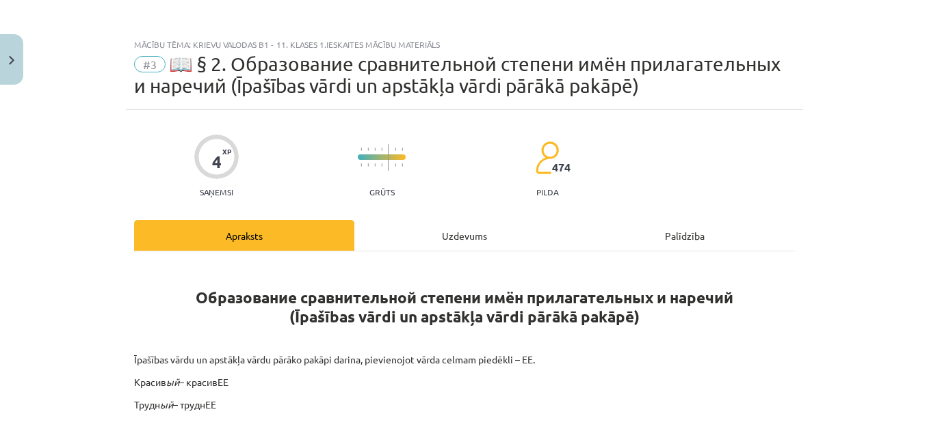
scroll to position [0, 0]
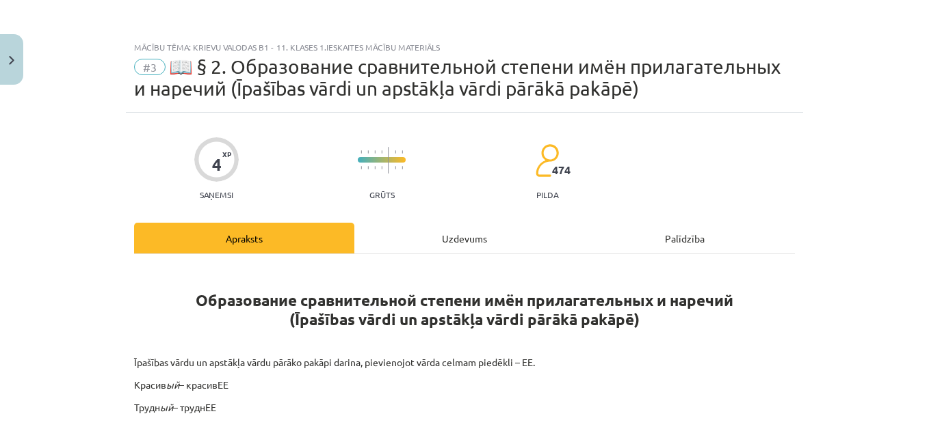
click at [215, 153] on div at bounding box center [216, 159] width 44 height 44
click at [456, 238] on div "Uzdevums" at bounding box center [464, 238] width 220 height 31
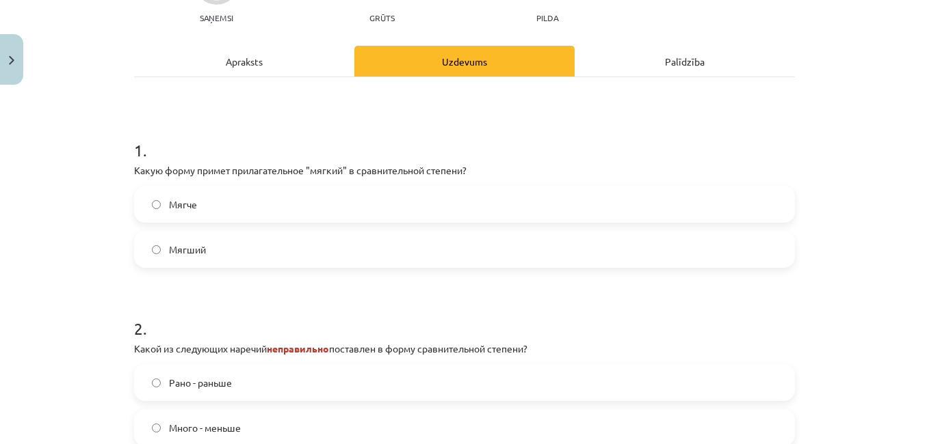
scroll to position [181, 0]
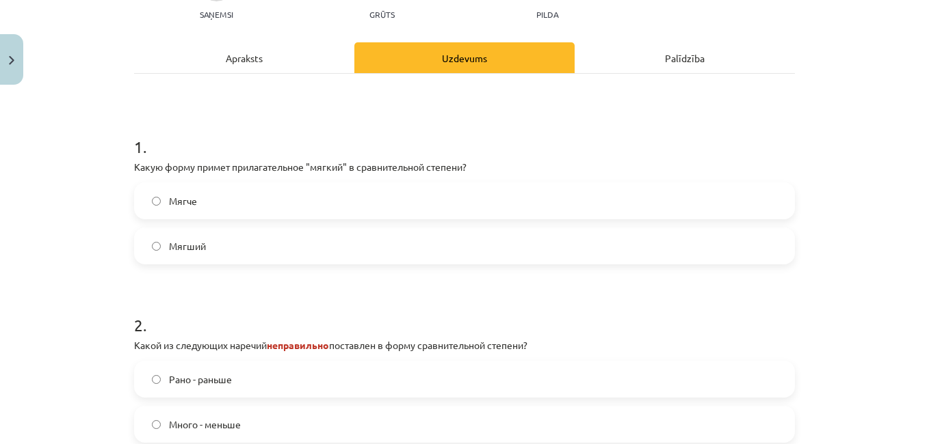
click at [146, 200] on label "Мягче" at bounding box center [464, 201] width 658 height 34
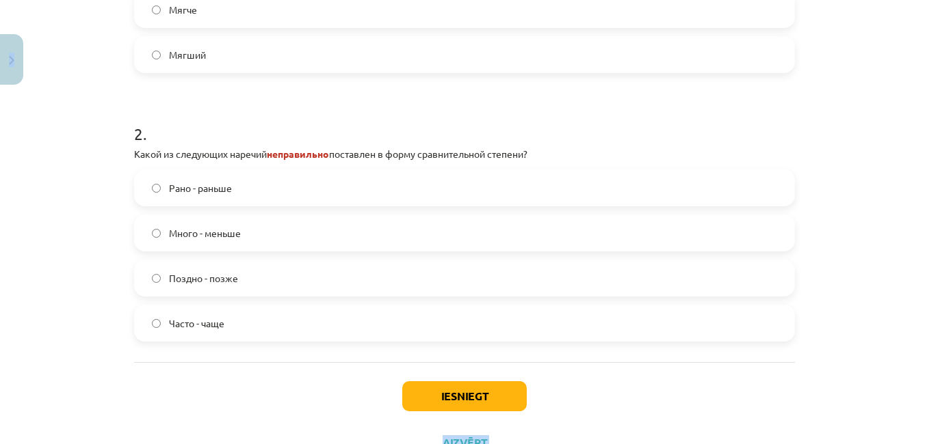
click at [918, 440] on div "Mācību tēma: Krievu valodas b1 - 11. klases 1.ieskaites mācību materiāls #3 📖 §…" at bounding box center [464, 222] width 929 height 444
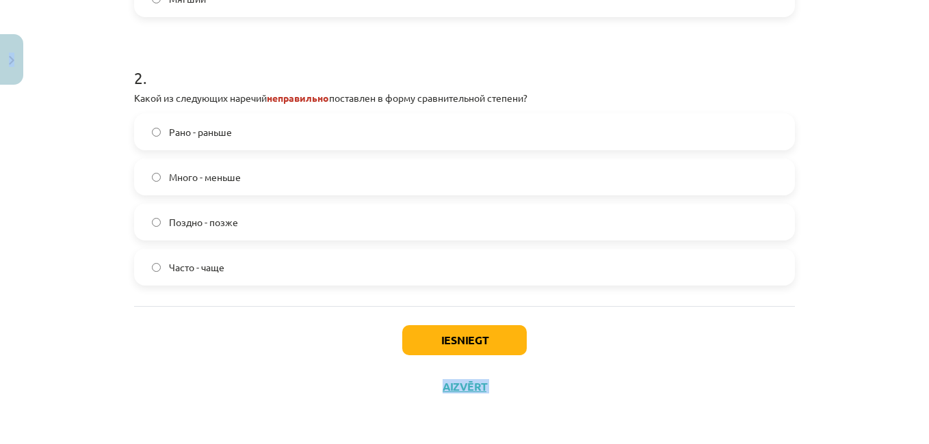
click at [918, 440] on div "Mācību tēma: Krievu valodas b1 - 11. klases 1.ieskaites mācību materiāls #3 📖 §…" at bounding box center [464, 222] width 929 height 444
drag, startPoint x: 458, startPoint y: 152, endPoint x: 492, endPoint y: 221, distance: 76.8
click at [488, 281] on div "Рано - раньше Много - меньше Поздно - позже Часто - чаще" at bounding box center [464, 200] width 661 height 172
click at [243, 347] on div "Iesniegt Aizvērt" at bounding box center [464, 354] width 661 height 96
click at [467, 340] on button "Iesniegt" at bounding box center [464, 340] width 124 height 30
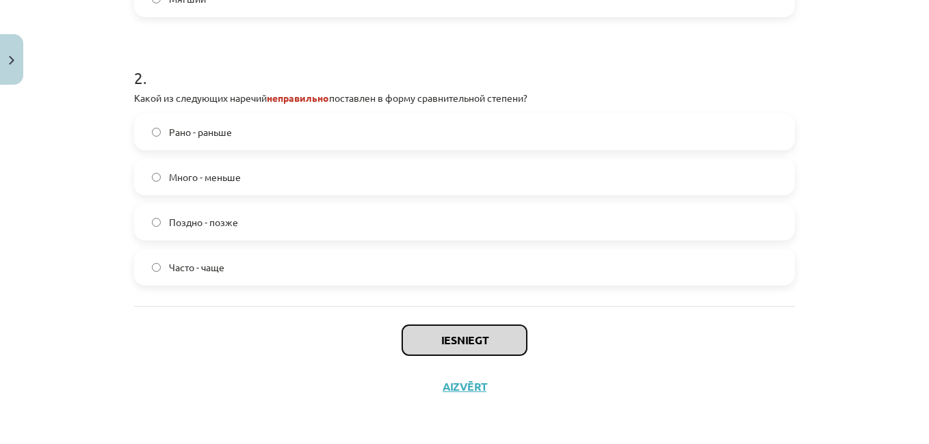
click at [466, 347] on button "Iesniegt" at bounding box center [464, 340] width 124 height 30
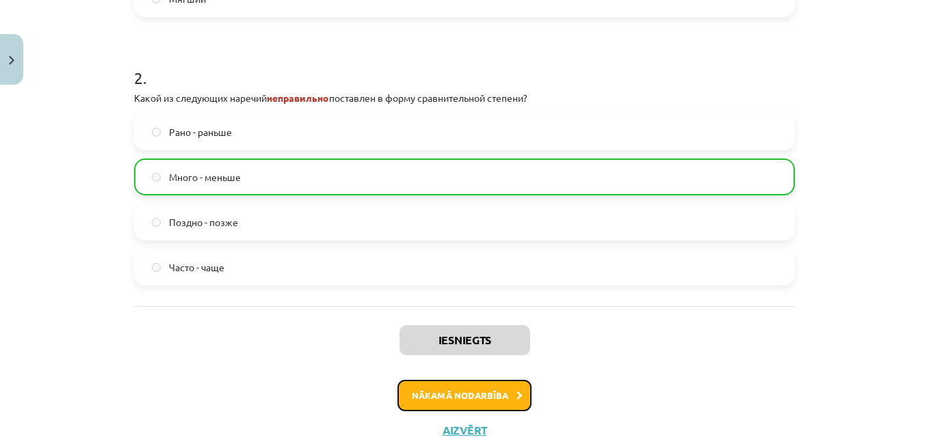
click at [460, 390] on button "Nākamā nodarbība" at bounding box center [464, 395] width 134 height 31
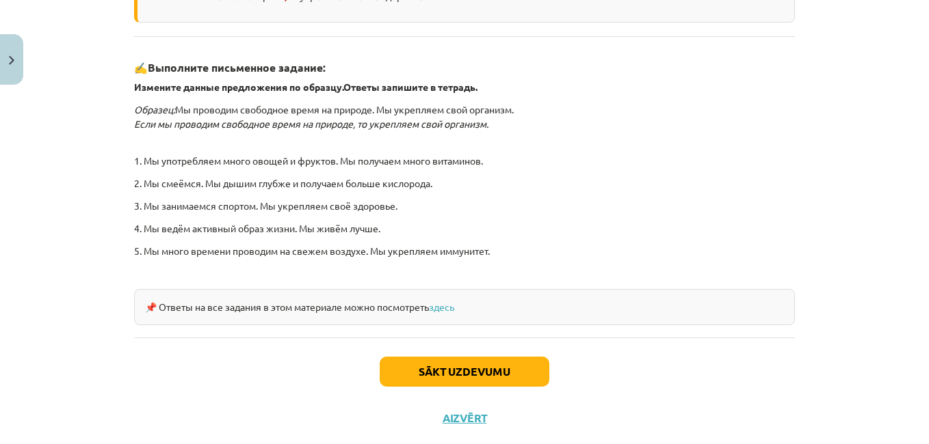
scroll to position [462, 0]
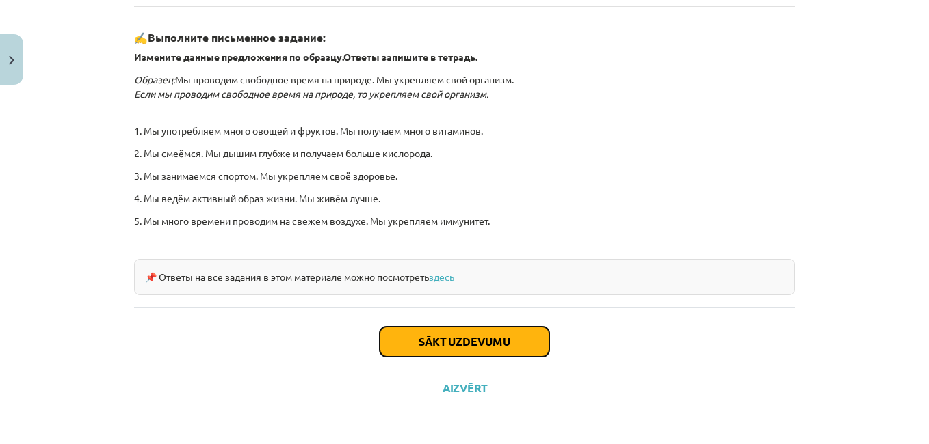
click at [464, 343] on button "Sākt uzdevumu" at bounding box center [465, 342] width 170 height 30
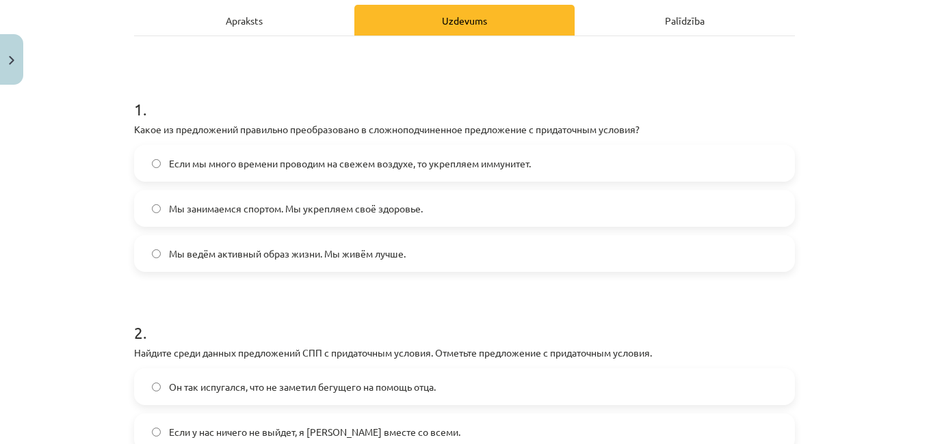
scroll to position [207, 0]
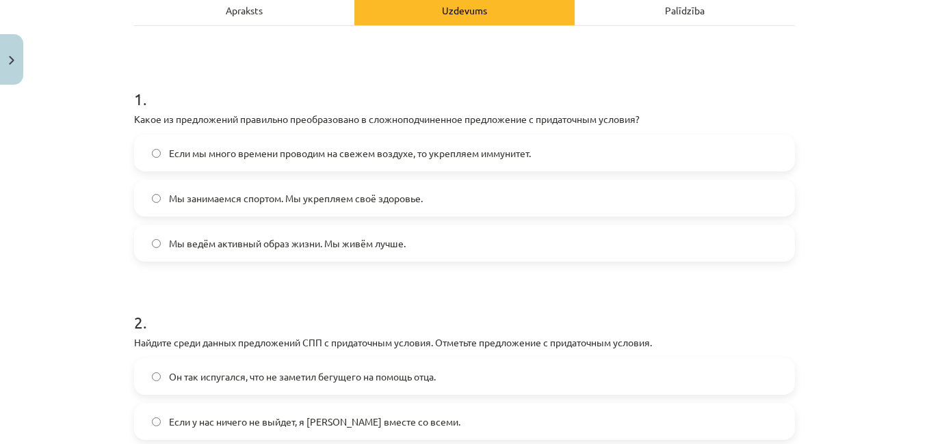
click at [901, 196] on div "Mācību tēma: Krievu valodas b1 - 11. klases 1.ieskaites mācību materiāls #4 📖 §…" at bounding box center [464, 222] width 929 height 444
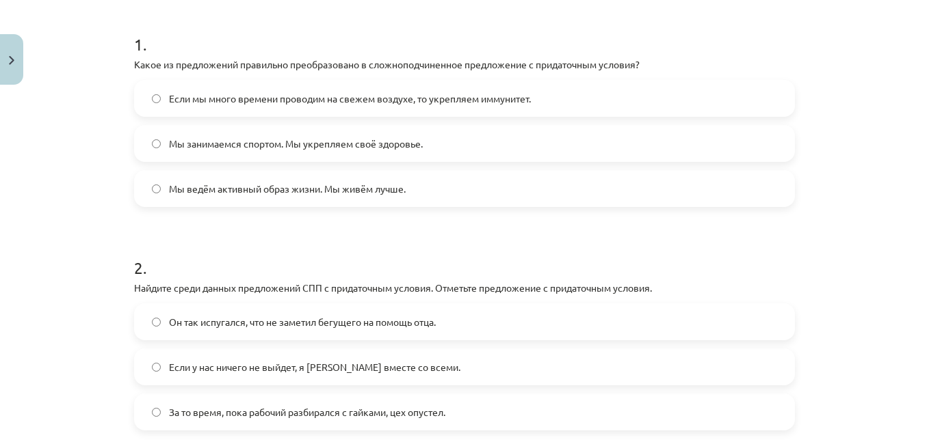
scroll to position [258, 0]
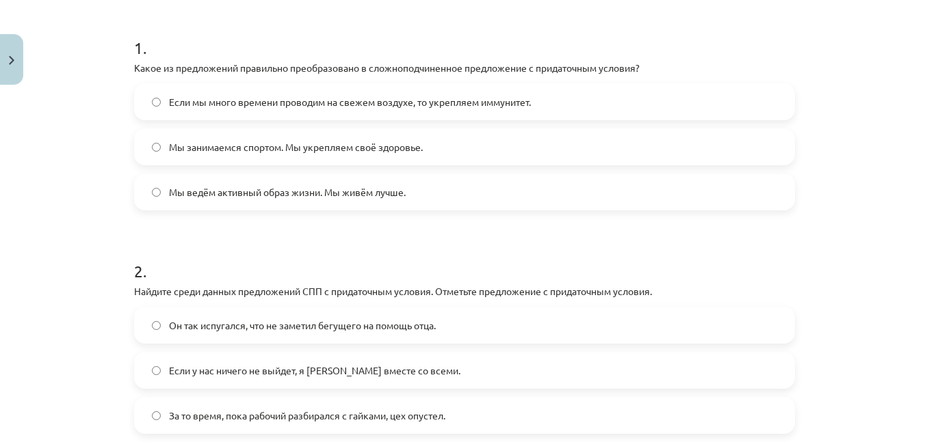
click at [918, 167] on div "Mācību tēma: Krievu valodas b1 - 11. klases 1.ieskaites mācību materiāls #4 📖 §…" at bounding box center [464, 222] width 929 height 444
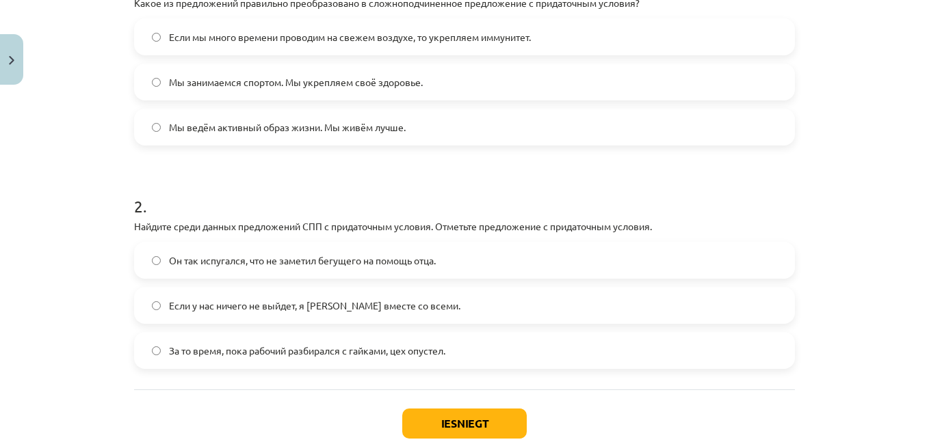
scroll to position [350, 0]
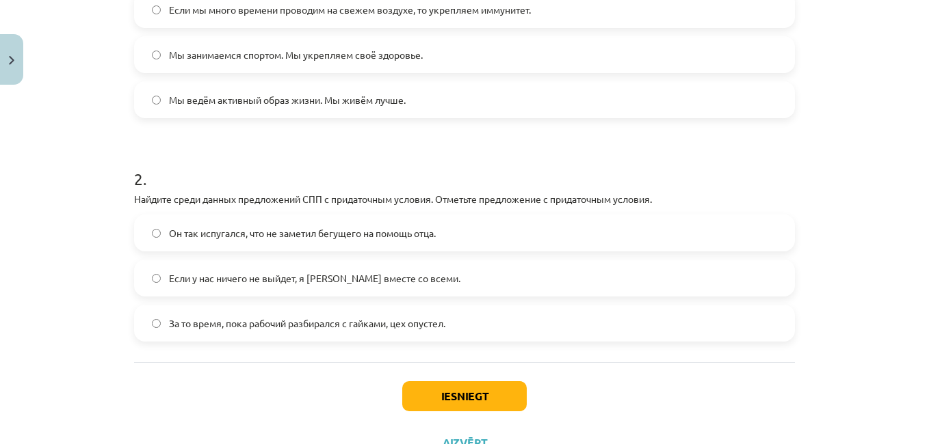
click at [157, 323] on label "За то время, пока рабочий разбирался с гайками, цех опустел." at bounding box center [464, 323] width 658 height 34
click at [157, 287] on label "Если у нас ничего не выйдет, я уеду вместе со всеми." at bounding box center [464, 278] width 658 height 34
click at [157, 240] on label "Он так испугался, что не заметил бегущего на помощь отца." at bounding box center [464, 233] width 658 height 34
click at [431, 396] on button "Iesniegt" at bounding box center [464, 397] width 124 height 30
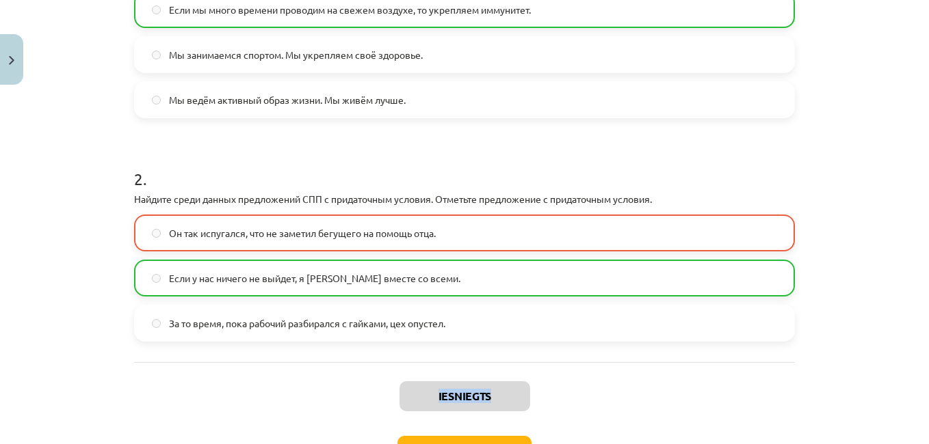
drag, startPoint x: 917, startPoint y: 300, endPoint x: 887, endPoint y: 377, distance: 82.3
click at [887, 377] on div "Mācību tēma: Krievu valodas b1 - 11. klases 1.ieskaites mācību materiāls #4 📖 §…" at bounding box center [464, 222] width 929 height 444
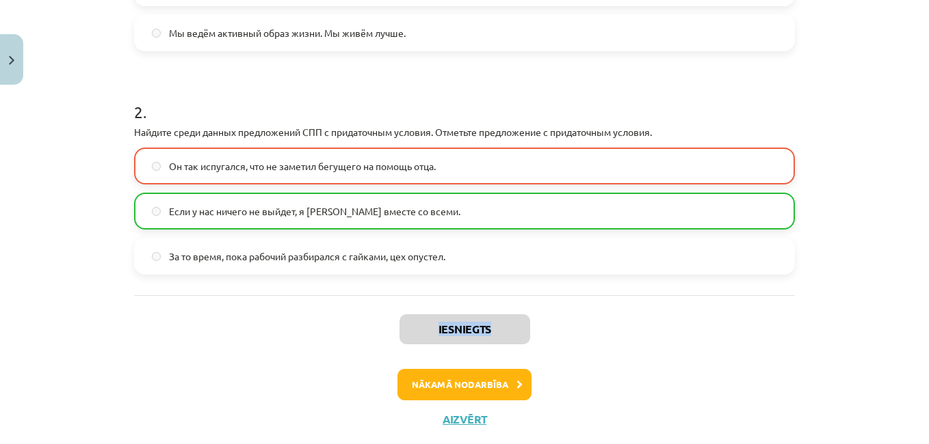
scroll to position [418, 0]
click at [485, 387] on button "Nākamā nodarbība" at bounding box center [464, 383] width 134 height 31
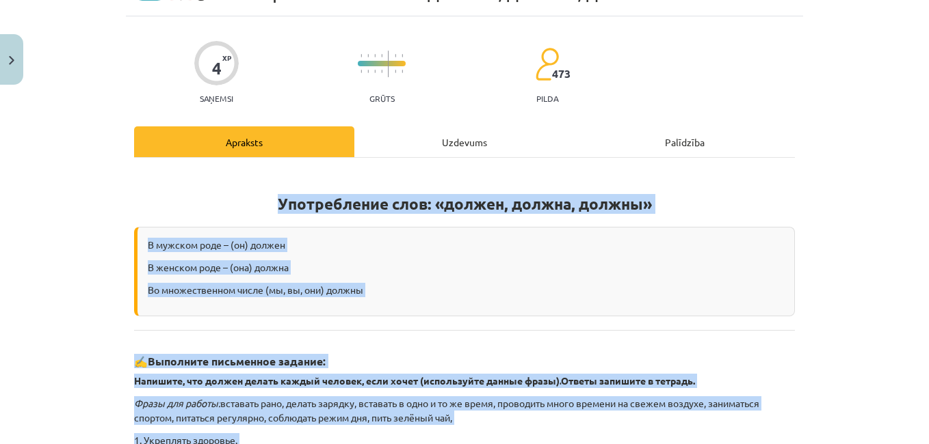
scroll to position [34, 0]
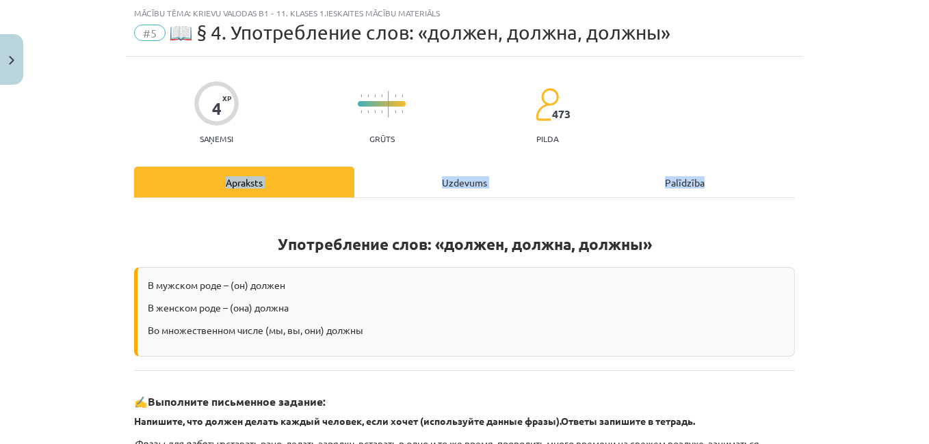
drag, startPoint x: 916, startPoint y: 142, endPoint x: 901, endPoint y: 194, distance: 54.8
click at [901, 194] on div "Mācību tēma: Krievu valodas b1 - 11. klases 1.ieskaites mācību materiāls #5 📖 §…" at bounding box center [464, 222] width 929 height 444
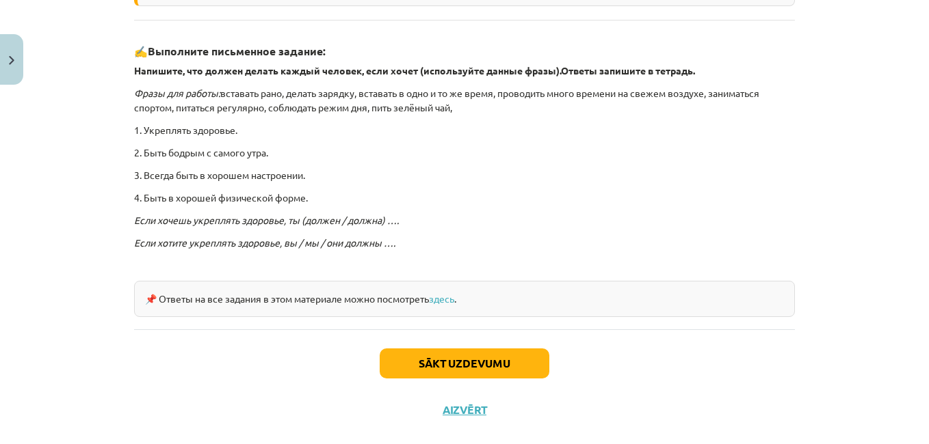
scroll to position [386, 0]
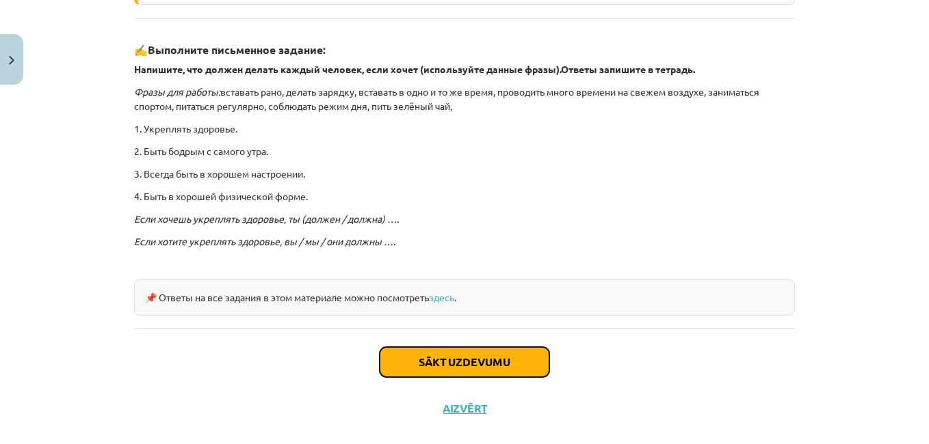
click at [490, 362] on button "Sākt uzdevumu" at bounding box center [465, 362] width 170 height 30
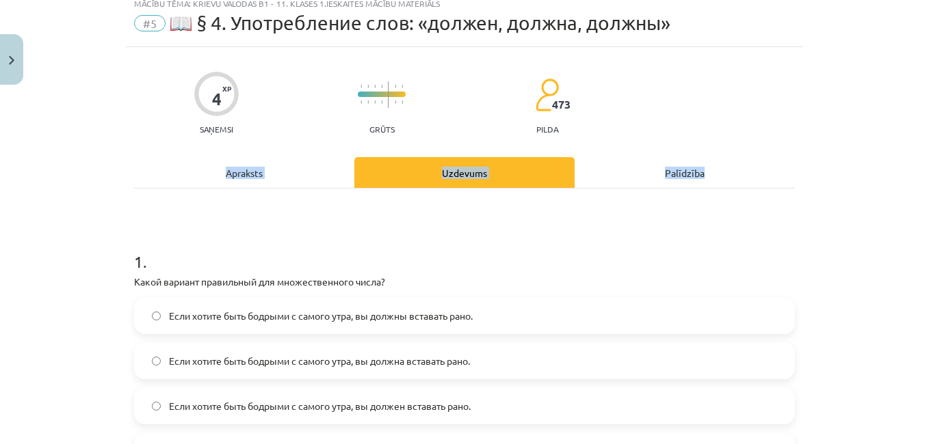
scroll to position [34, 0]
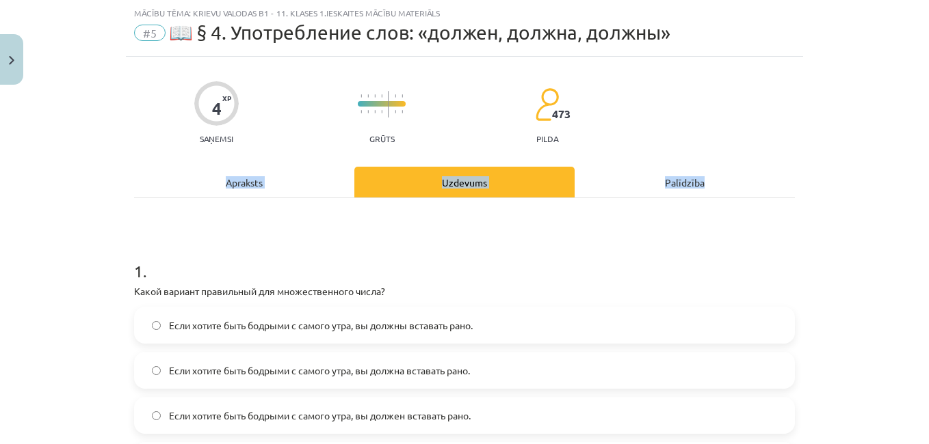
click at [477, 183] on div "Uzdevums" at bounding box center [464, 182] width 220 height 31
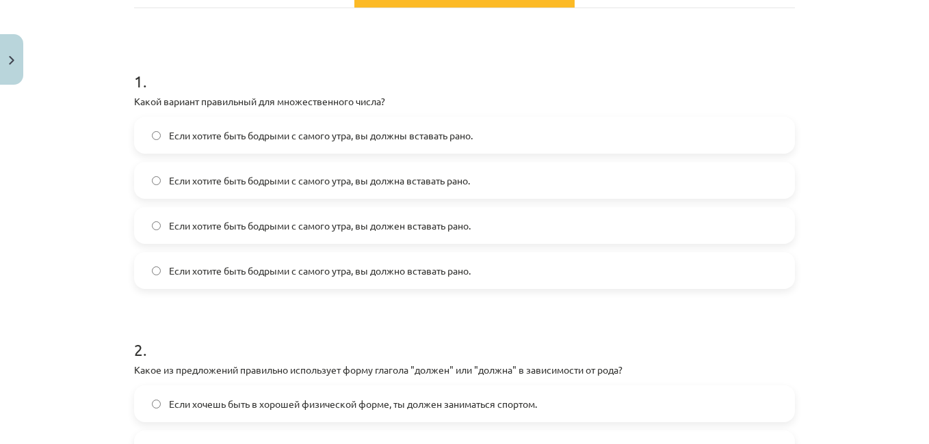
scroll to position [181, 0]
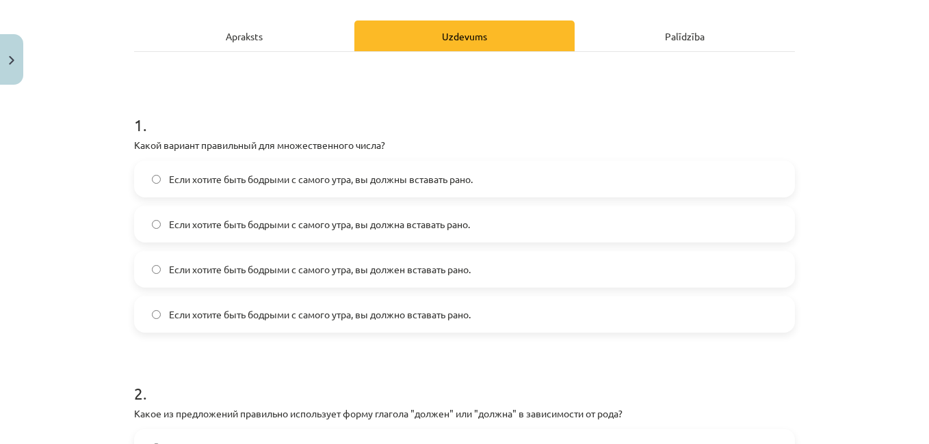
click at [255, 38] on div "Apraksts" at bounding box center [244, 36] width 220 height 31
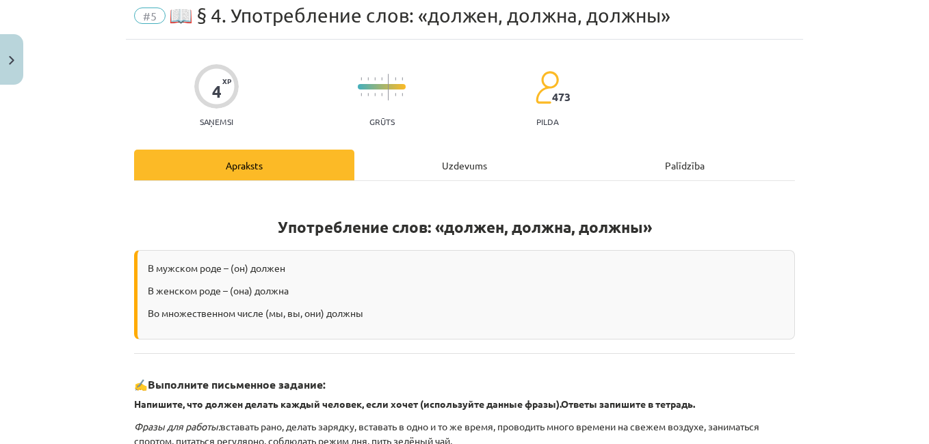
scroll to position [0, 0]
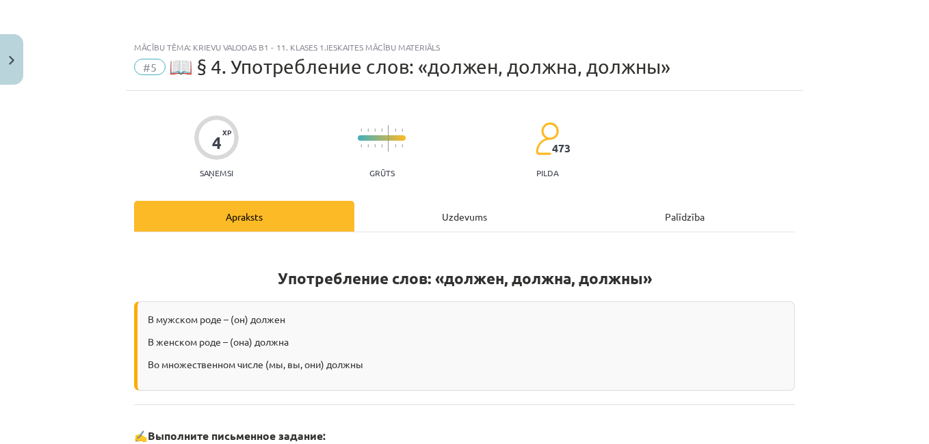
click at [462, 215] on div "Uzdevums" at bounding box center [464, 216] width 220 height 31
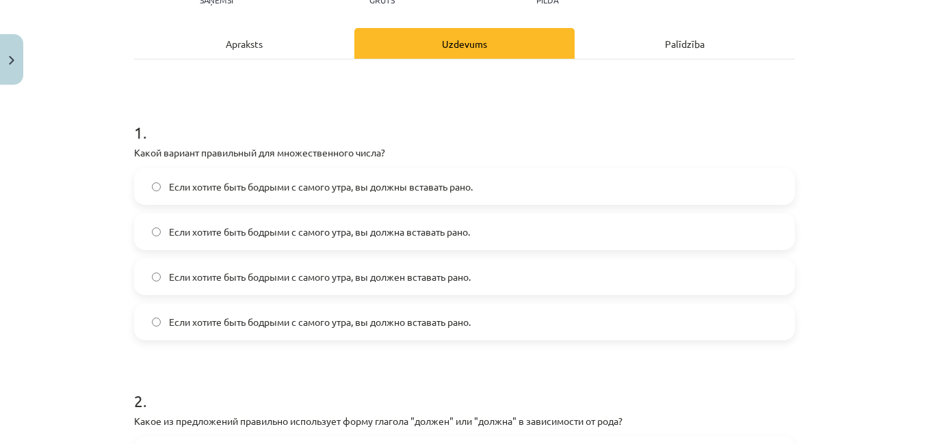
scroll to position [185, 0]
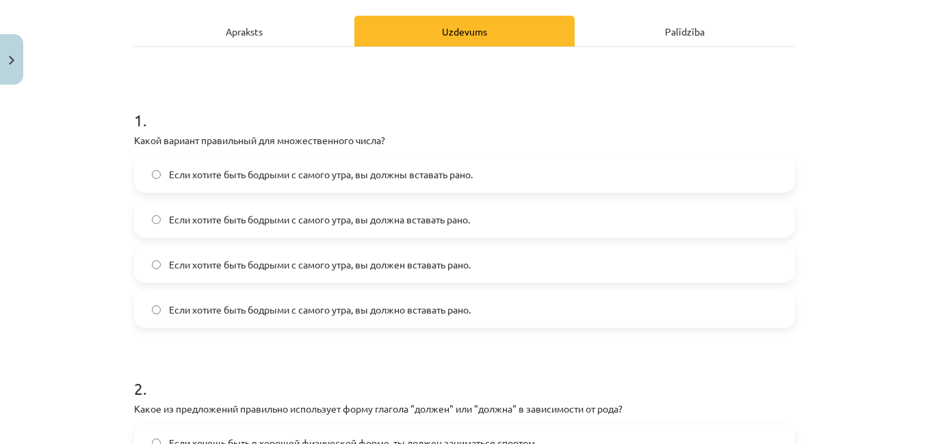
click at [881, 241] on div "Mācību tēma: Krievu valodas b1 - 11. klases 1.ieskaites mācību materiāls #5 📖 §…" at bounding box center [464, 222] width 929 height 444
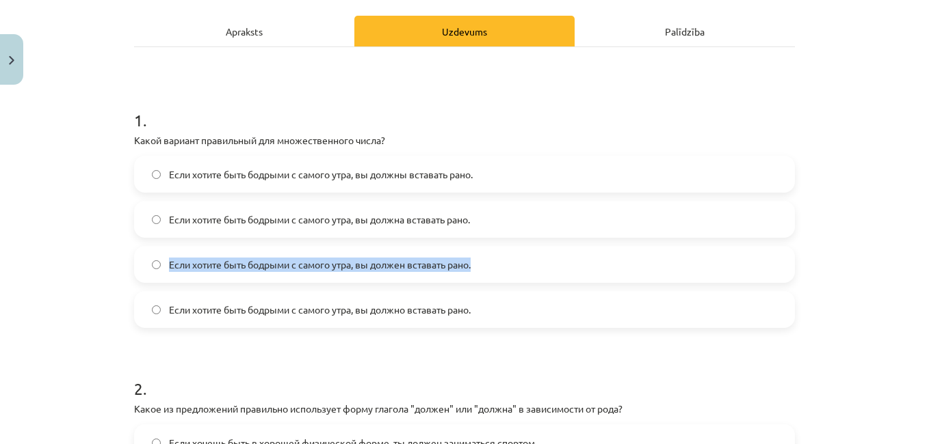
click at [881, 241] on div "Mācību tēma: Krievu valodas b1 - 11. klases 1.ieskaites mācību materiāls #5 📖 §…" at bounding box center [464, 222] width 929 height 444
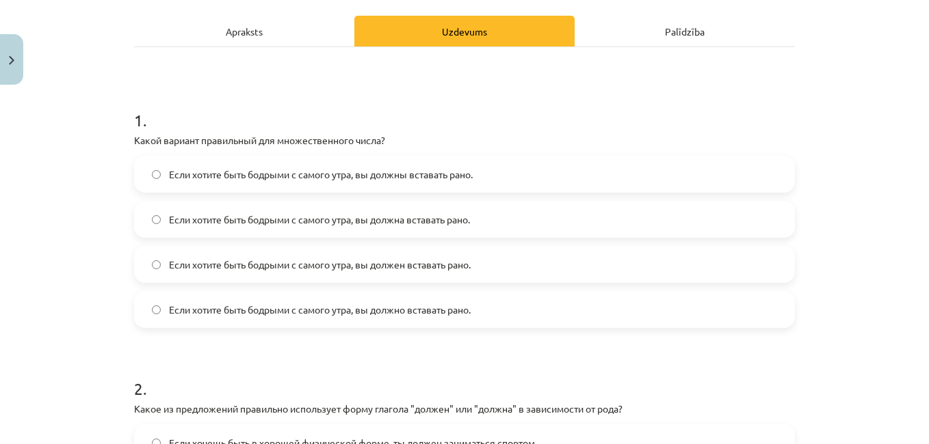
click at [466, 330] on form "1 . Какой вариант правильный для множественного числа? Если хотите быть бодрыми…" at bounding box center [464, 342] width 661 height 510
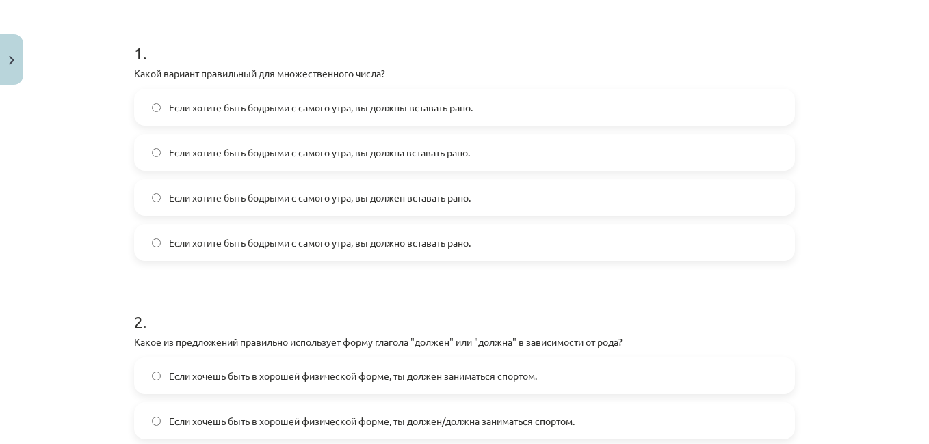
scroll to position [255, 0]
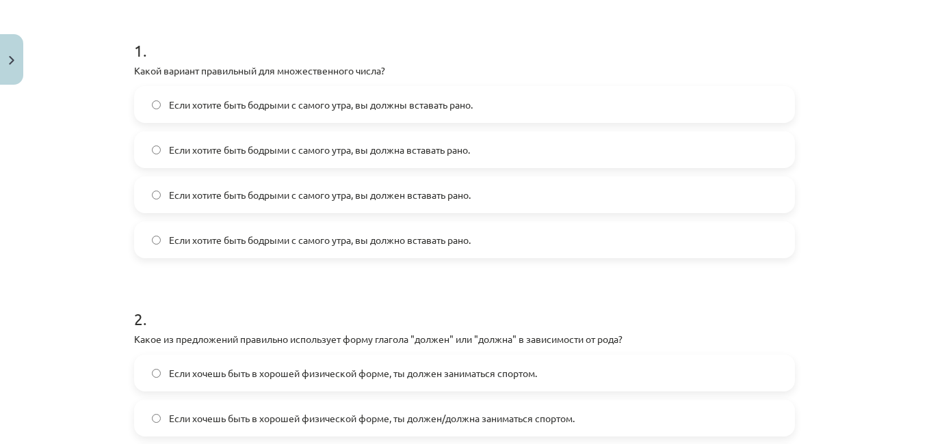
click at [901, 293] on div "Mācību tēma: Krievu valodas b1 - 11. klases 1.ieskaites mācību materiāls #5 📖 §…" at bounding box center [464, 222] width 929 height 444
click at [159, 101] on label "Если хотите быть бодрыми с самого утра, вы должны вставать рано." at bounding box center [464, 105] width 658 height 34
click at [154, 171] on div "Если хотите быть бодрыми с самого утра, вы должны вставать рано. Если хотите бы…" at bounding box center [464, 172] width 661 height 172
click at [143, 112] on label "Если хотите быть бодрыми с самого утра, вы должны вставать рано." at bounding box center [464, 105] width 658 height 34
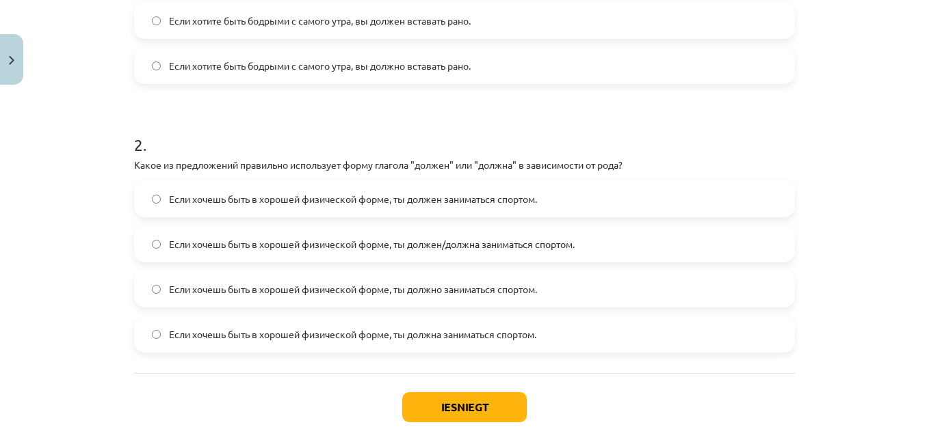
scroll to position [433, 0]
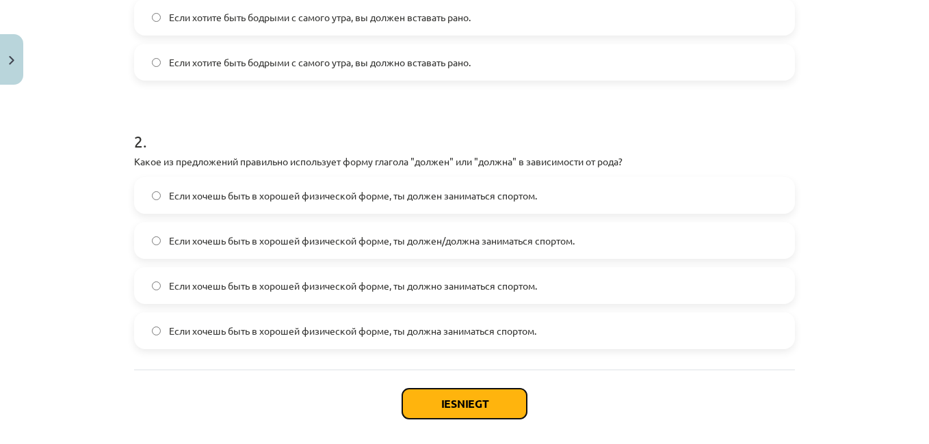
click at [455, 401] on button "Iesniegt" at bounding box center [464, 404] width 124 height 30
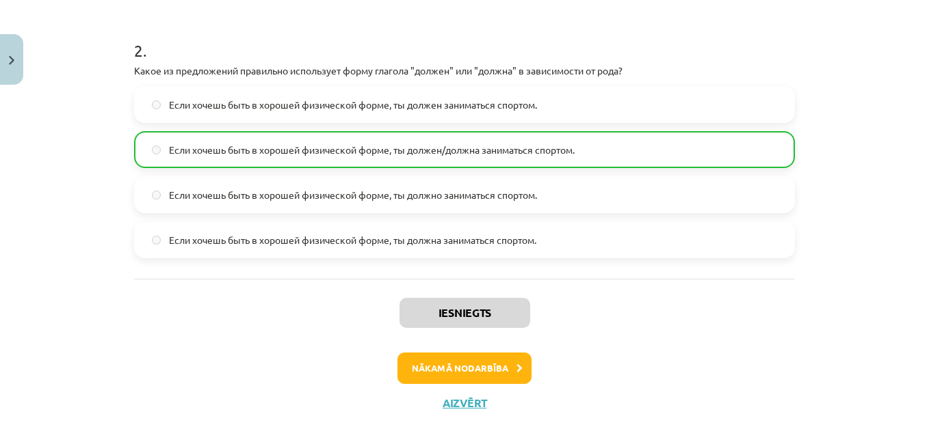
scroll to position [540, 0]
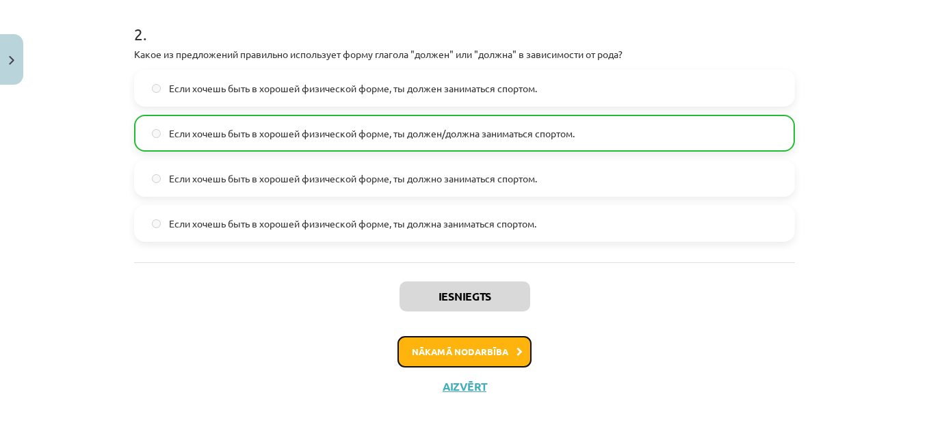
click at [483, 353] on button "Nākamā nodarbība" at bounding box center [464, 351] width 134 height 31
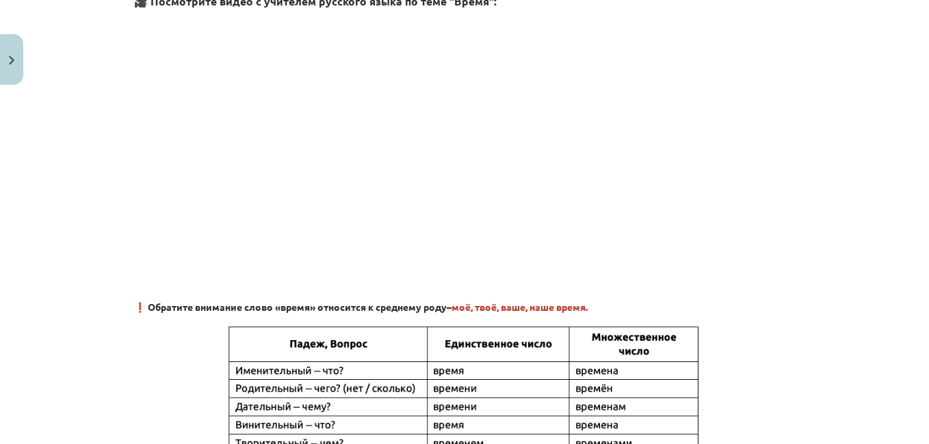
scroll to position [303, 0]
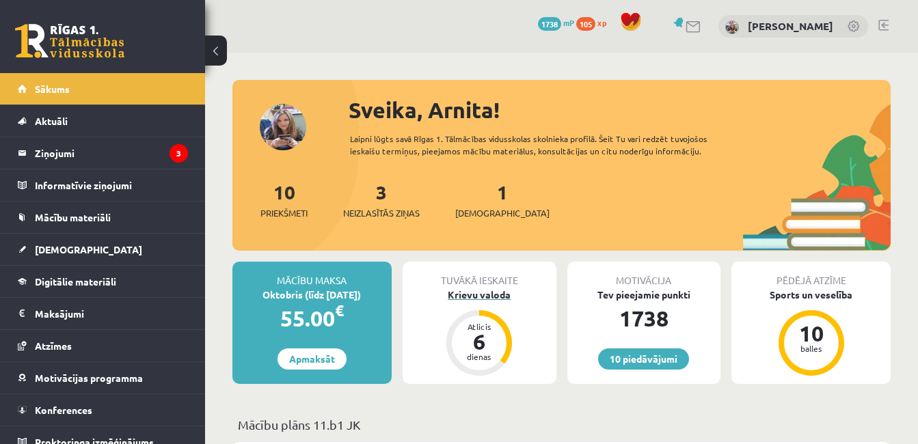
click at [488, 342] on div "6" at bounding box center [479, 342] width 41 height 22
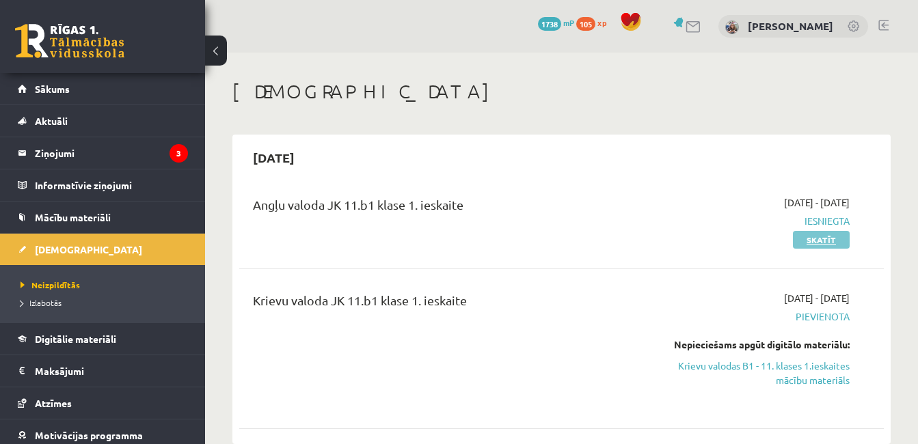
click at [820, 241] on link "Skatīt" at bounding box center [821, 240] width 57 height 18
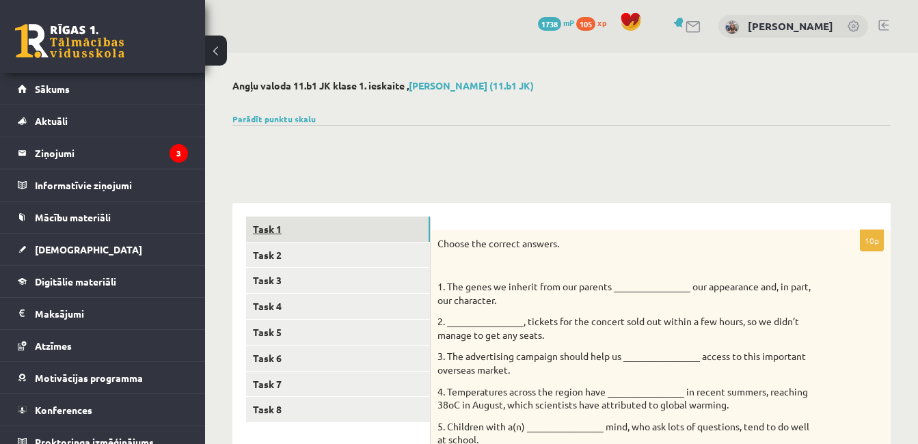
click at [283, 233] on link "Task 1" at bounding box center [338, 229] width 184 height 25
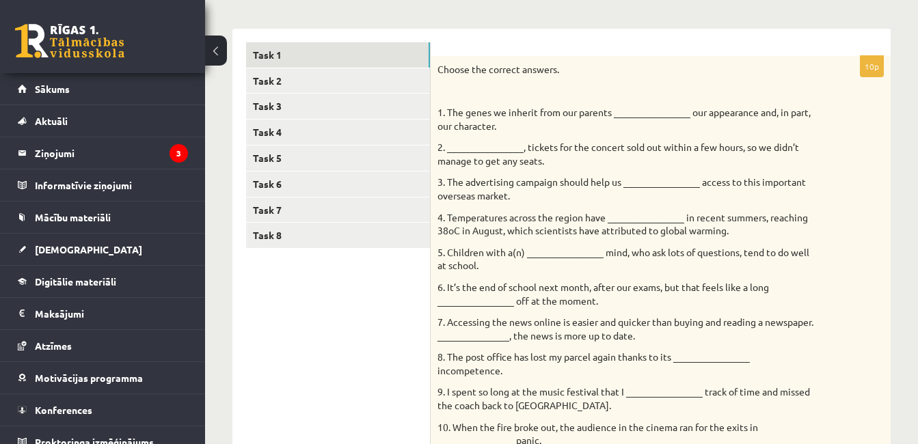
scroll to position [184, 0]
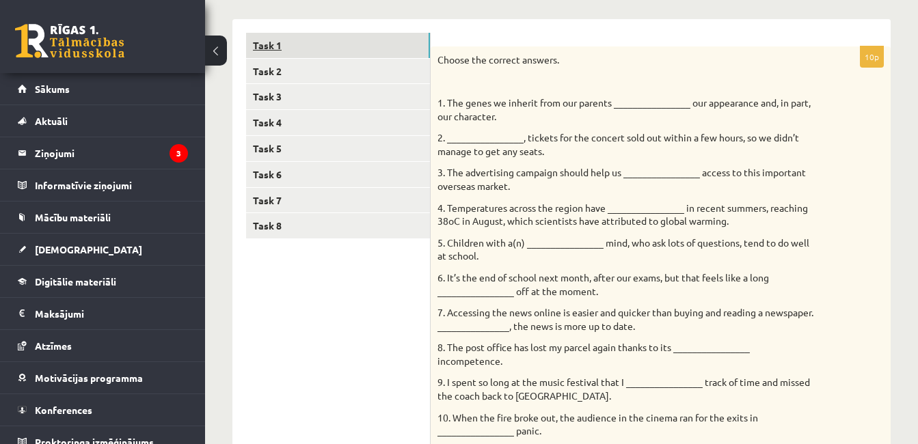
click at [291, 51] on link "Task 1" at bounding box center [338, 45] width 184 height 25
click at [286, 70] on link "Task 2" at bounding box center [338, 71] width 184 height 25
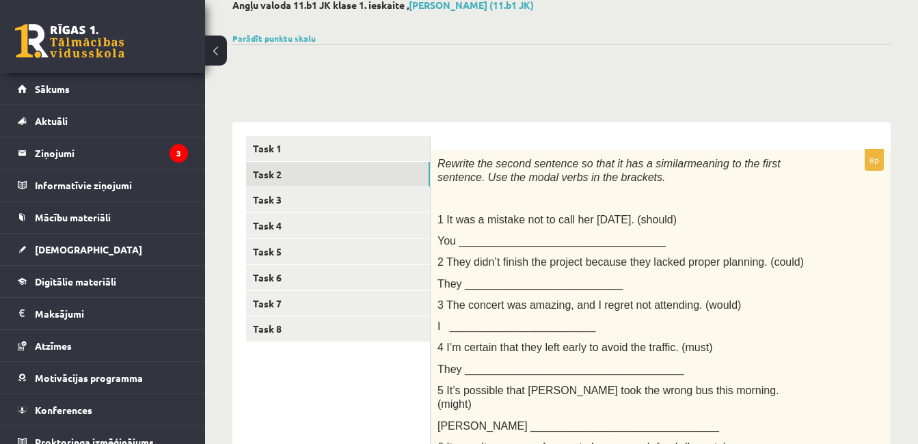
scroll to position [0, 0]
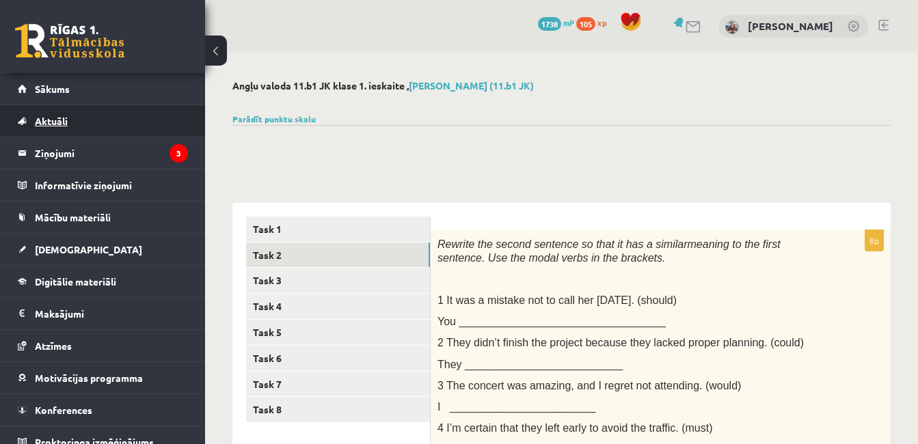
click at [68, 121] on link "Aktuāli" at bounding box center [103, 120] width 170 height 31
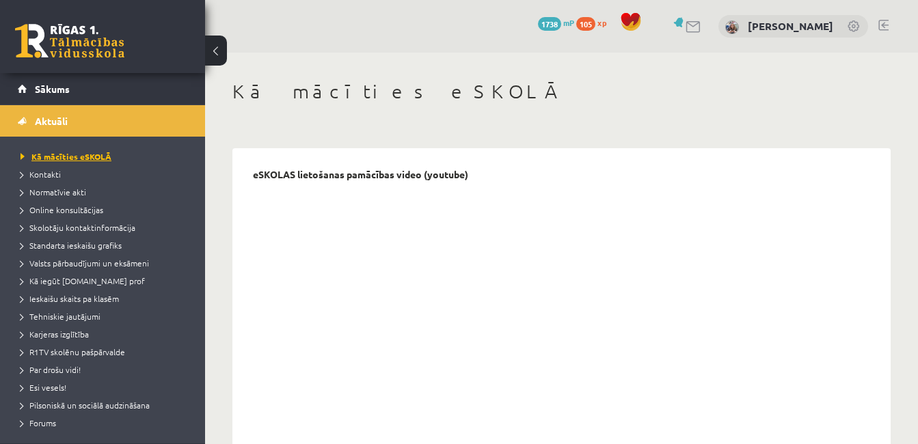
click at [48, 160] on span "Kā mācīties eSKOLĀ" at bounding box center [66, 156] width 91 height 11
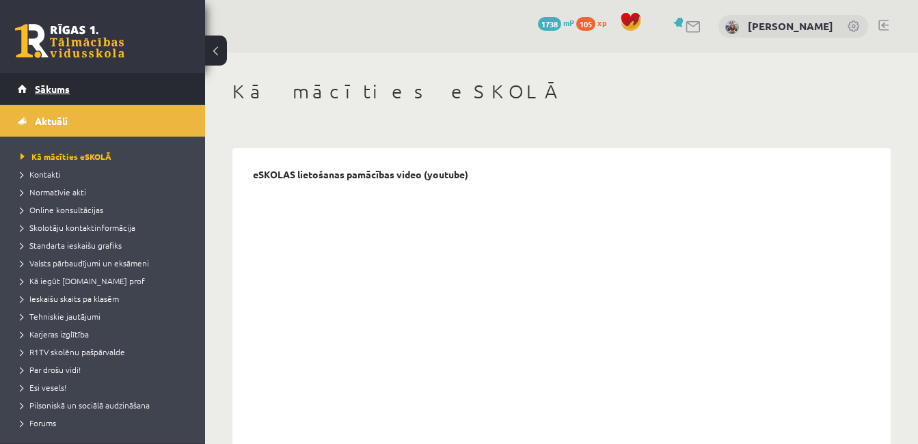
click at [67, 94] on span "Sākums" at bounding box center [52, 89] width 35 height 12
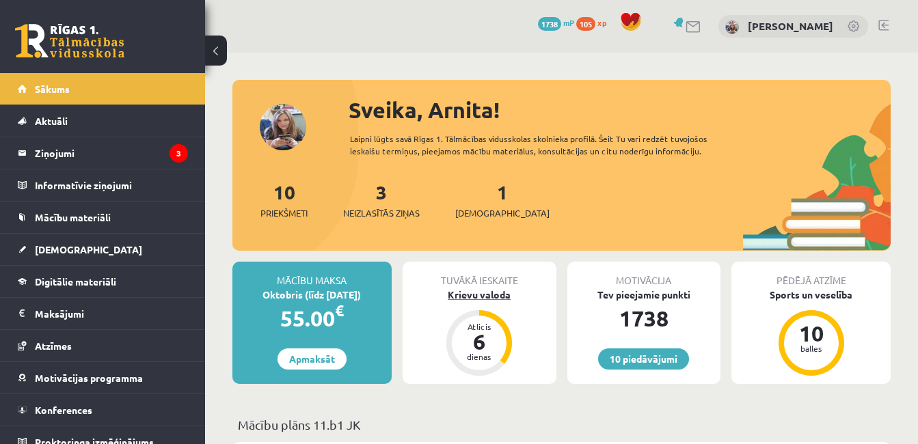
click at [490, 338] on div "6" at bounding box center [479, 342] width 41 height 22
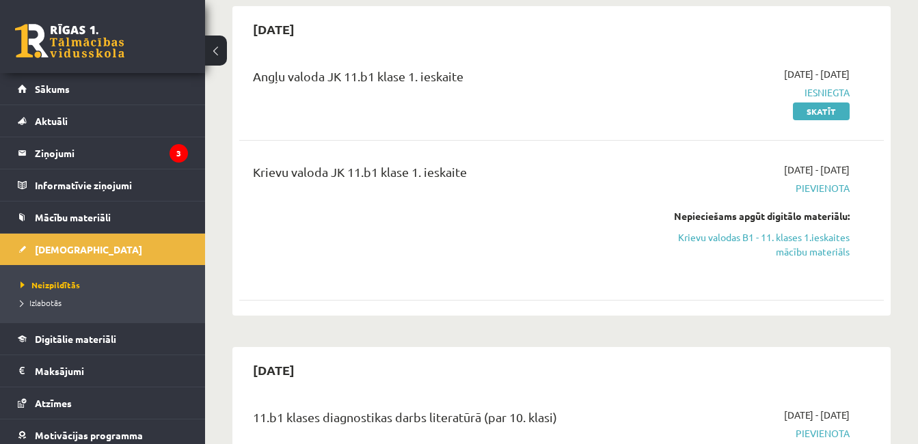
scroll to position [64, 0]
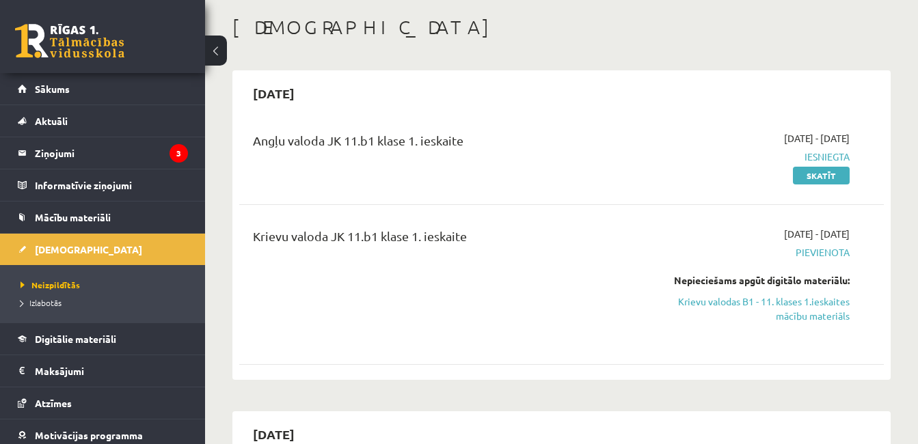
click at [823, 254] on span "Pievienota" at bounding box center [757, 252] width 185 height 14
drag, startPoint x: 823, startPoint y: 254, endPoint x: 797, endPoint y: 292, distance: 45.3
click at [797, 292] on div "Nepieciešams apgūt digitālo materiālu: Krievu valodas B1 - 11. klases 1.ieskait…" at bounding box center [757, 299] width 185 height 50
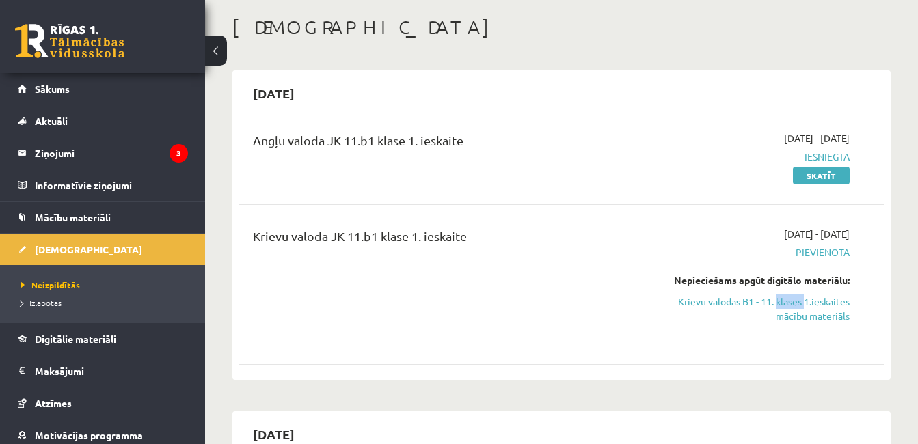
scroll to position [0, 0]
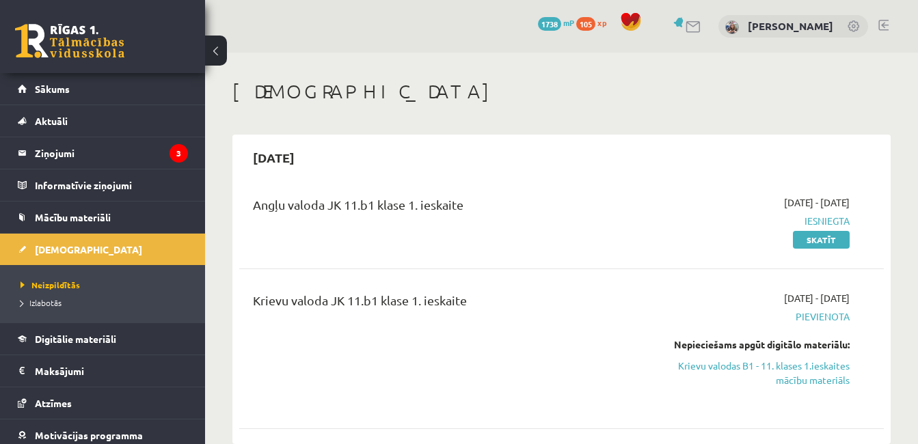
click at [658, 336] on div "[DATE] - [DATE] [GEOGRAPHIC_DATA] Nepieciešams apgūt digitālo materiālu: Krievu…" at bounding box center [757, 349] width 206 height 116
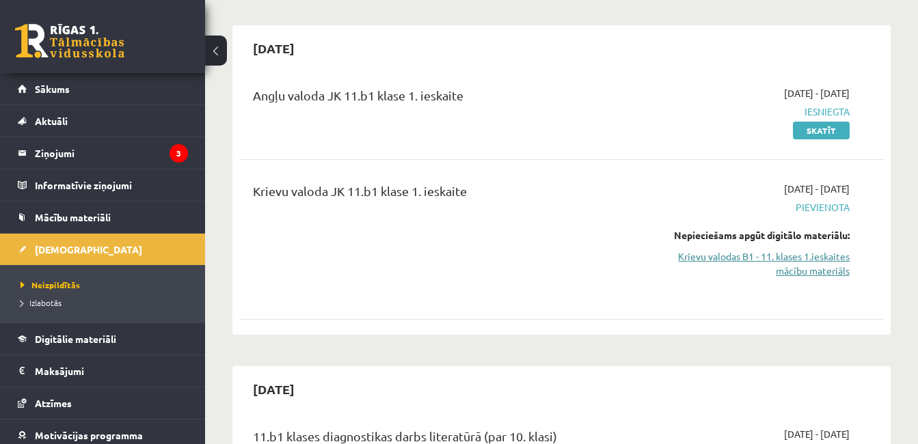
click at [804, 269] on link "Krievu valodas B1 - 11. klases 1.ieskaites mācību materiāls" at bounding box center [757, 264] width 185 height 29
click at [791, 265] on link "Krievu valodas B1 - 11. klases 1.ieskaites mācību materiāls" at bounding box center [757, 264] width 185 height 29
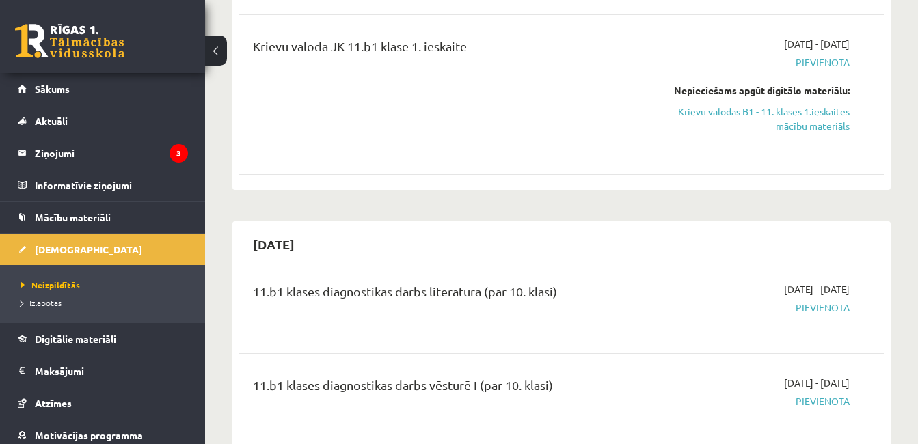
scroll to position [512, 0]
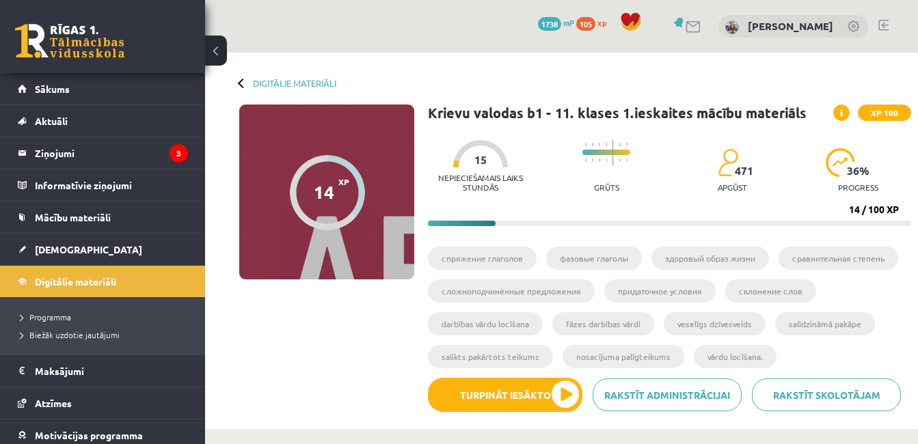
click at [353, 185] on div at bounding box center [327, 192] width 75 height 75
click at [488, 398] on button "Turpināt iesākto" at bounding box center [505, 395] width 155 height 34
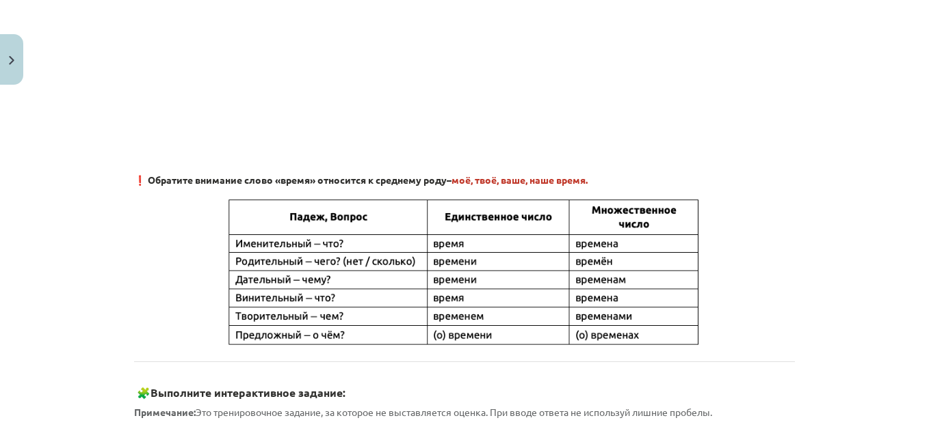
scroll to position [456, 0]
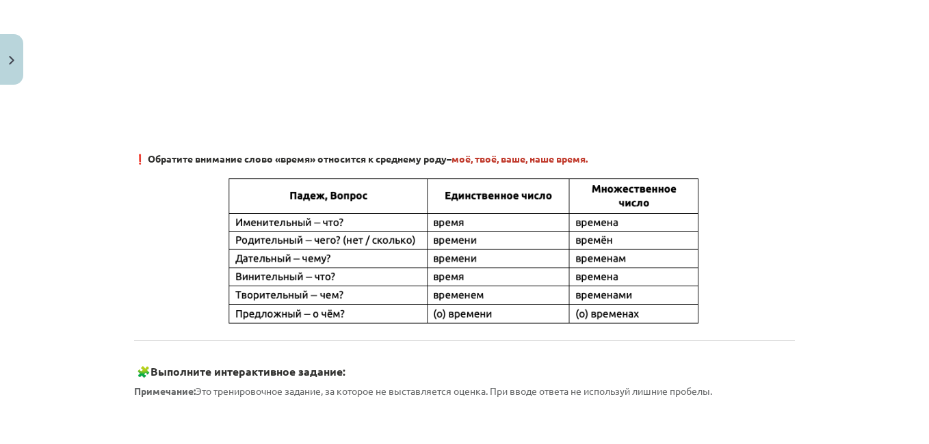
click at [883, 232] on div "Mācību tēma: Krievu valodas b1 - 11. klases 1.ieskaites mācību materiāls #6 ⏳ §…" at bounding box center [464, 222] width 929 height 444
click at [879, 233] on div "Mācību tēma: Krievu valodas b1 - 11. klases 1.ieskaites mācību materiāls #6 ⏳ §…" at bounding box center [464, 222] width 929 height 444
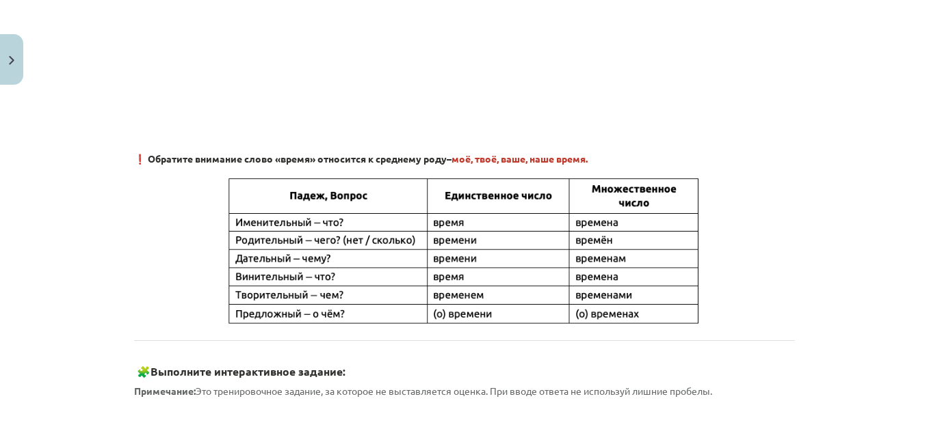
click at [879, 233] on div "Mācību tēma: Krievu valodas b1 - 11. klases 1.ieskaites mācību materiāls #6 ⏳ §…" at bounding box center [464, 222] width 929 height 444
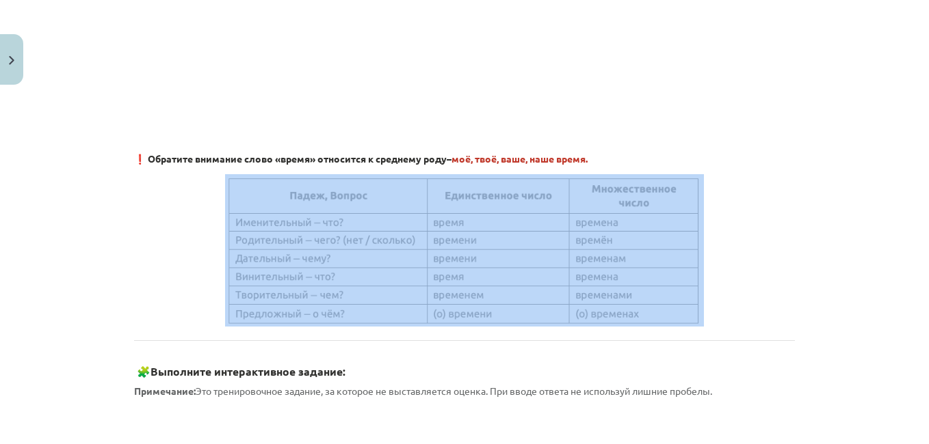
click at [879, 233] on div "Mācību tēma: Krievu valodas b1 - 11. klases 1.ieskaites mācību materiāls #6 ⏳ §…" at bounding box center [464, 222] width 929 height 444
click at [786, 189] on p at bounding box center [464, 250] width 661 height 152
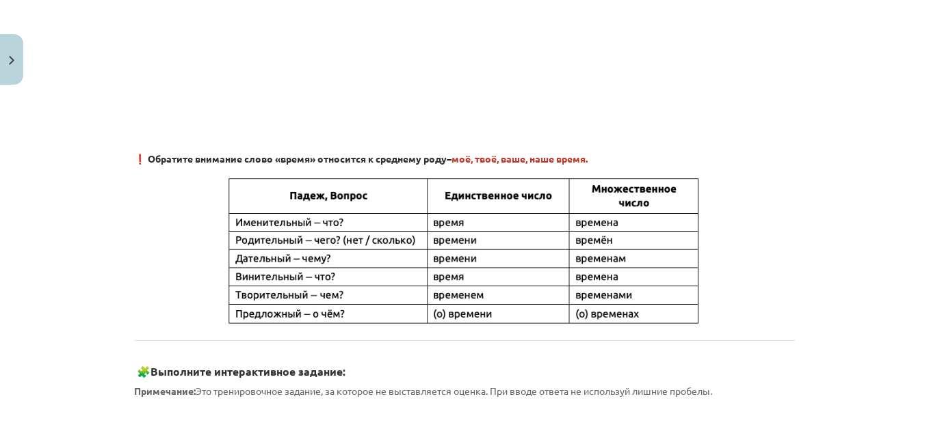
drag, startPoint x: 917, startPoint y: 217, endPoint x: 895, endPoint y: 243, distance: 34.5
click at [895, 243] on div "Mācību tēma: Krievu valodas b1 - 11. klases 1.ieskaites mācību materiāls #6 ⏳ §…" at bounding box center [464, 222] width 929 height 444
drag, startPoint x: 916, startPoint y: 230, endPoint x: 906, endPoint y: 243, distance: 16.6
click at [912, 243] on div "Mācību tēma: Krievu valodas b1 - 11. klases 1.ieskaites mācību materiāls #6 ⏳ §…" at bounding box center [464, 222] width 929 height 444
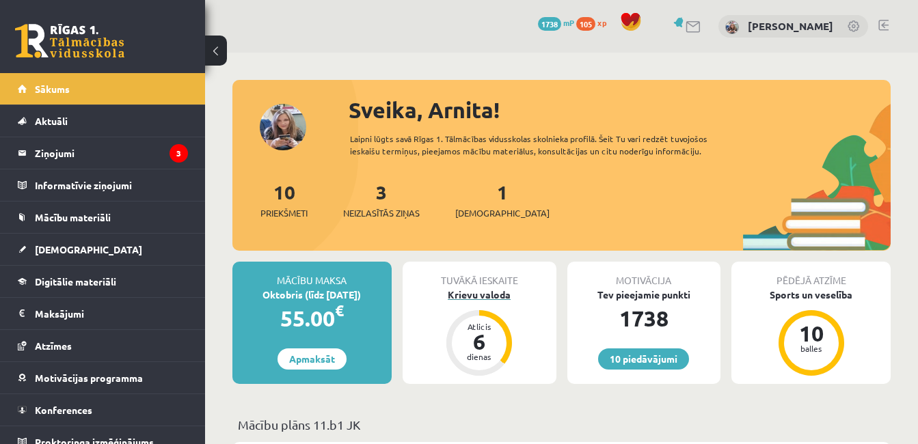
click at [482, 332] on div "6" at bounding box center [479, 342] width 41 height 22
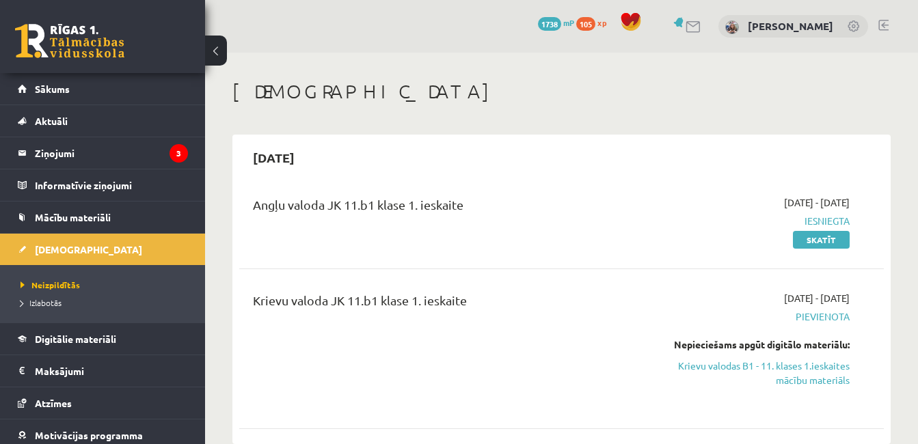
click at [870, 202] on div "Angļu valoda JK 11.b1 klase 1. ieskaite [DATE] - [DATE] Iesniegta Skatīt" at bounding box center [561, 221] width 617 height 51
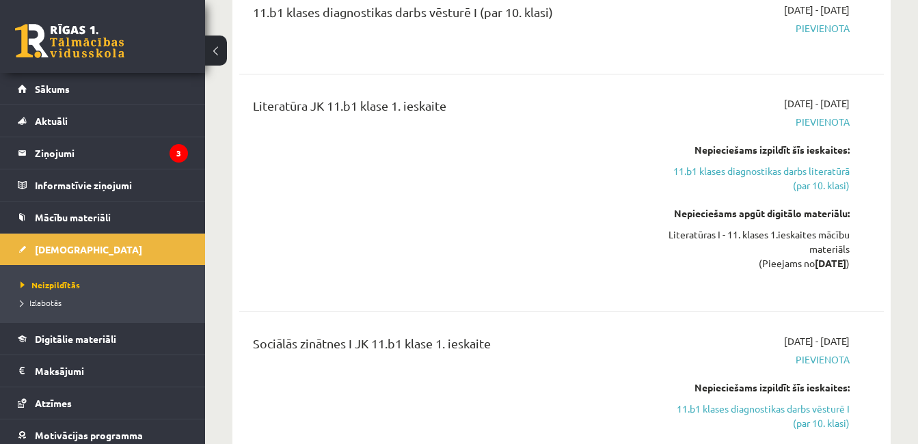
scroll to position [548, 0]
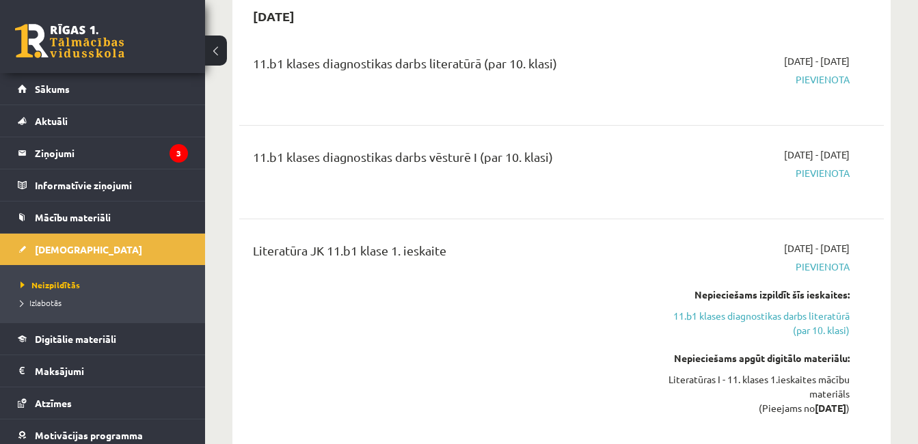
scroll to position [386, 0]
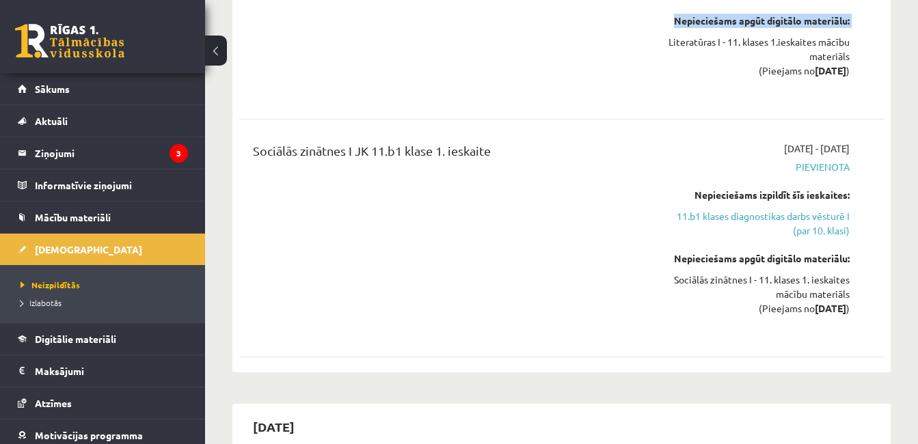
scroll to position [829, 0]
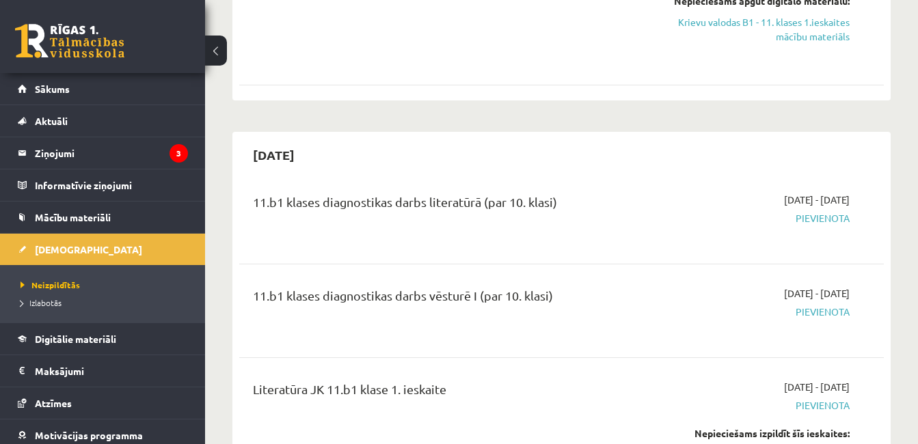
scroll to position [150, 0]
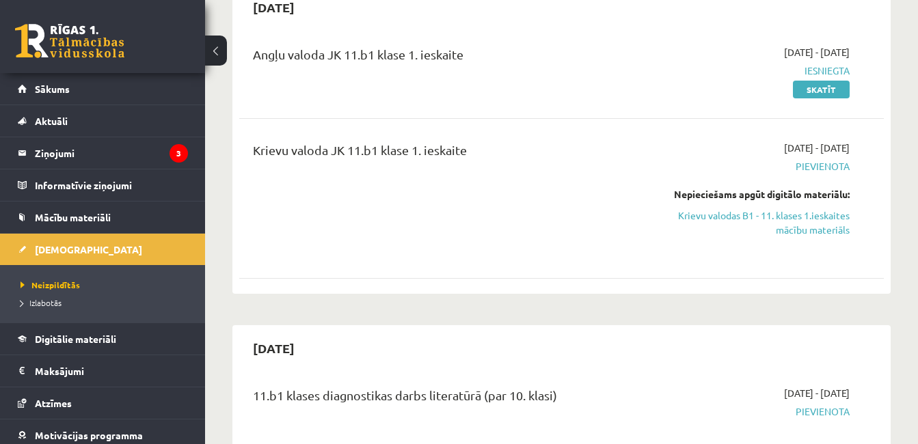
drag, startPoint x: 818, startPoint y: 217, endPoint x: 587, endPoint y: 81, distance: 268.0
click at [818, 217] on link "Krievu valodas B1 - 11. klases 1.ieskaites mācību materiāls" at bounding box center [757, 223] width 185 height 29
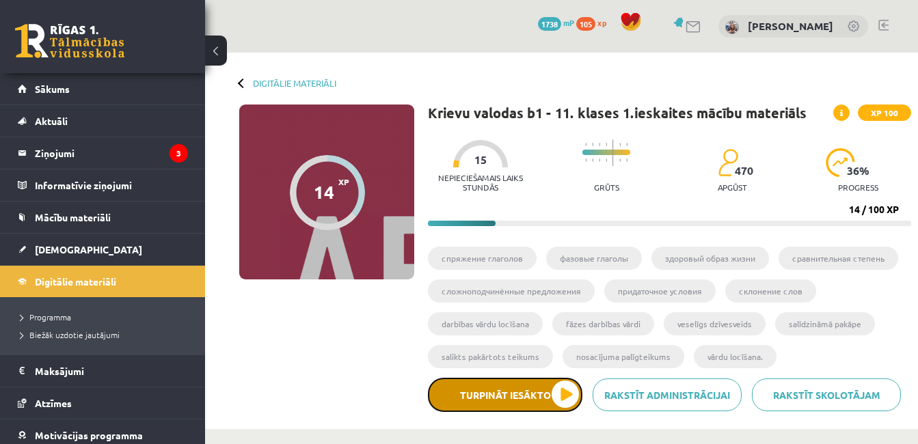
click at [509, 402] on button "Turpināt iesākto" at bounding box center [505, 395] width 155 height 34
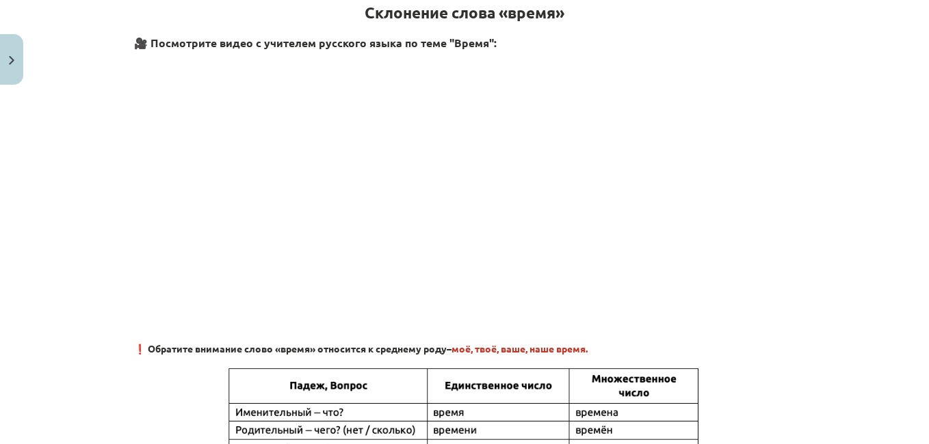
scroll to position [287, 0]
